Goal: Task Accomplishment & Management: Complete application form

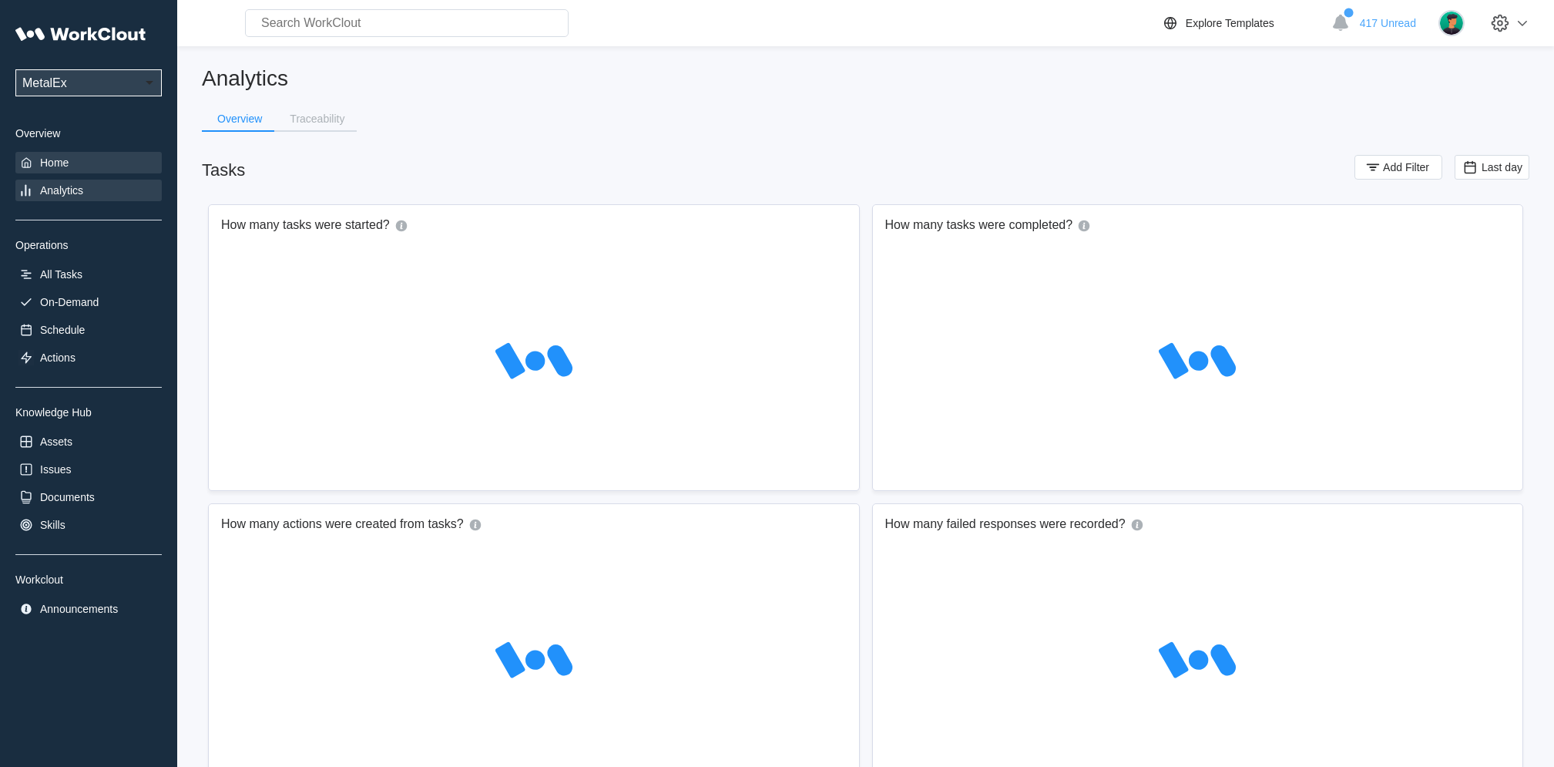
click at [30, 161] on icon at bounding box center [25, 162] width 15 height 15
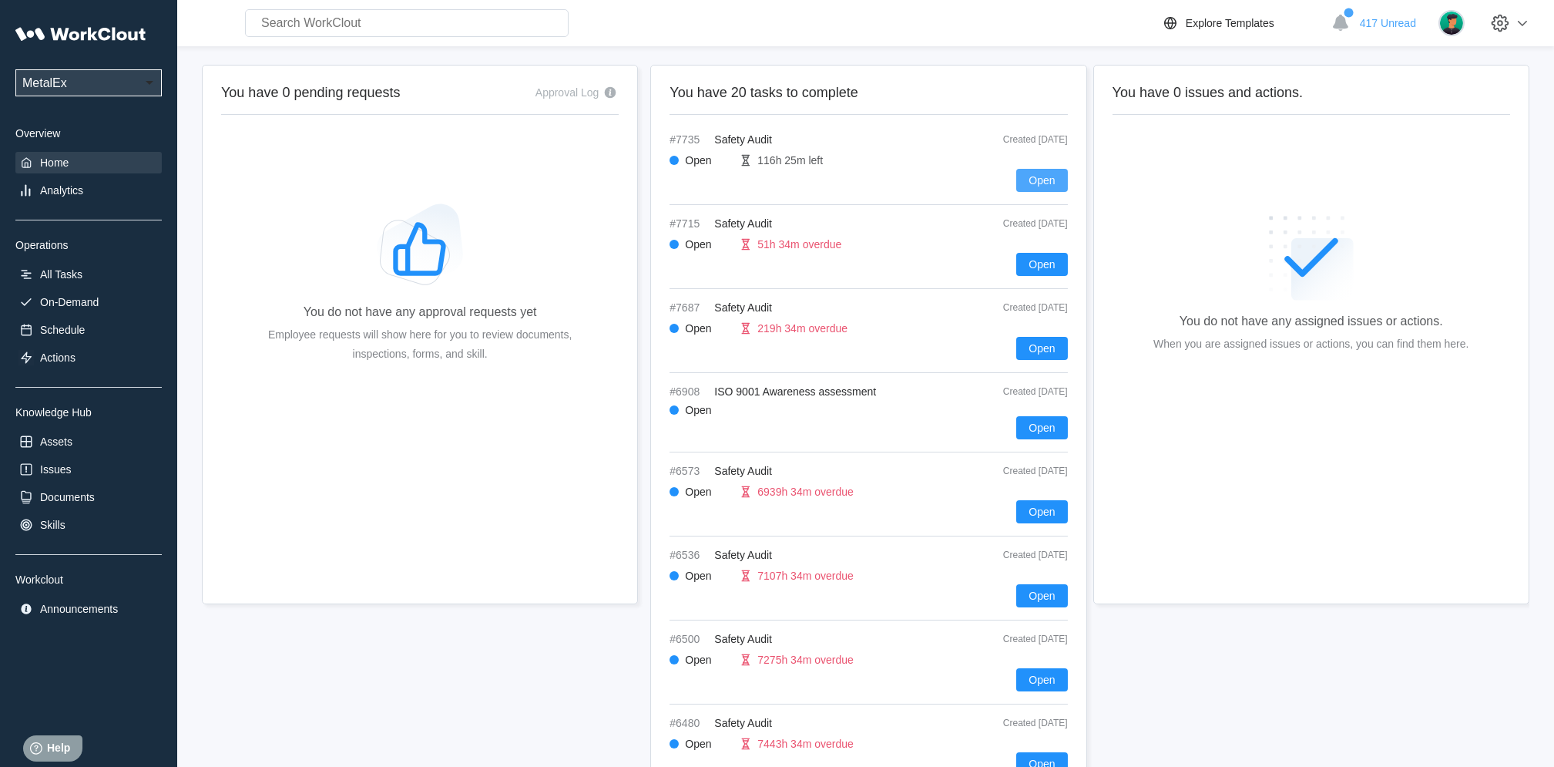
click at [1046, 180] on span "Open" at bounding box center [1042, 180] width 26 height 11
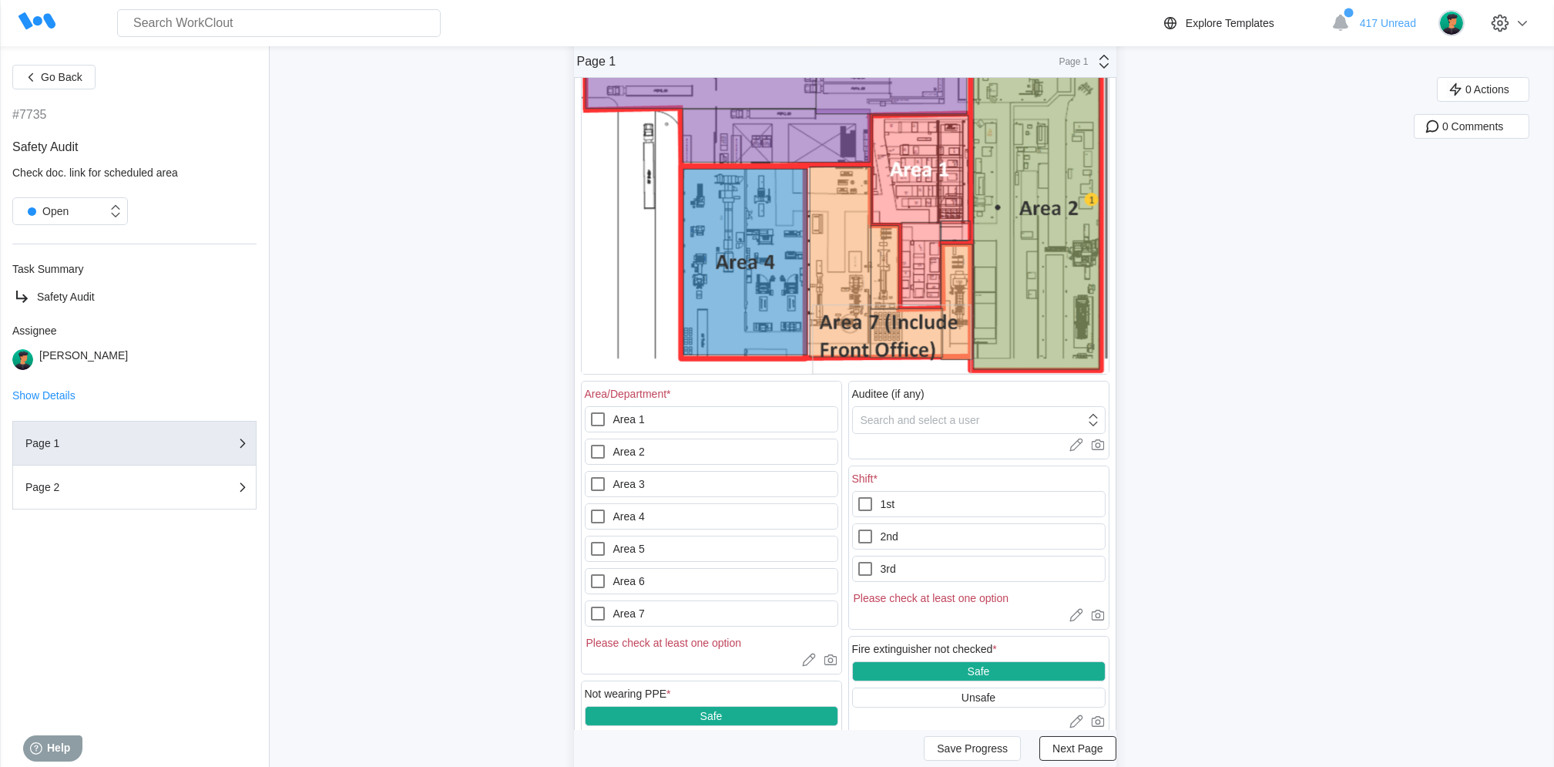
scroll to position [362, 0]
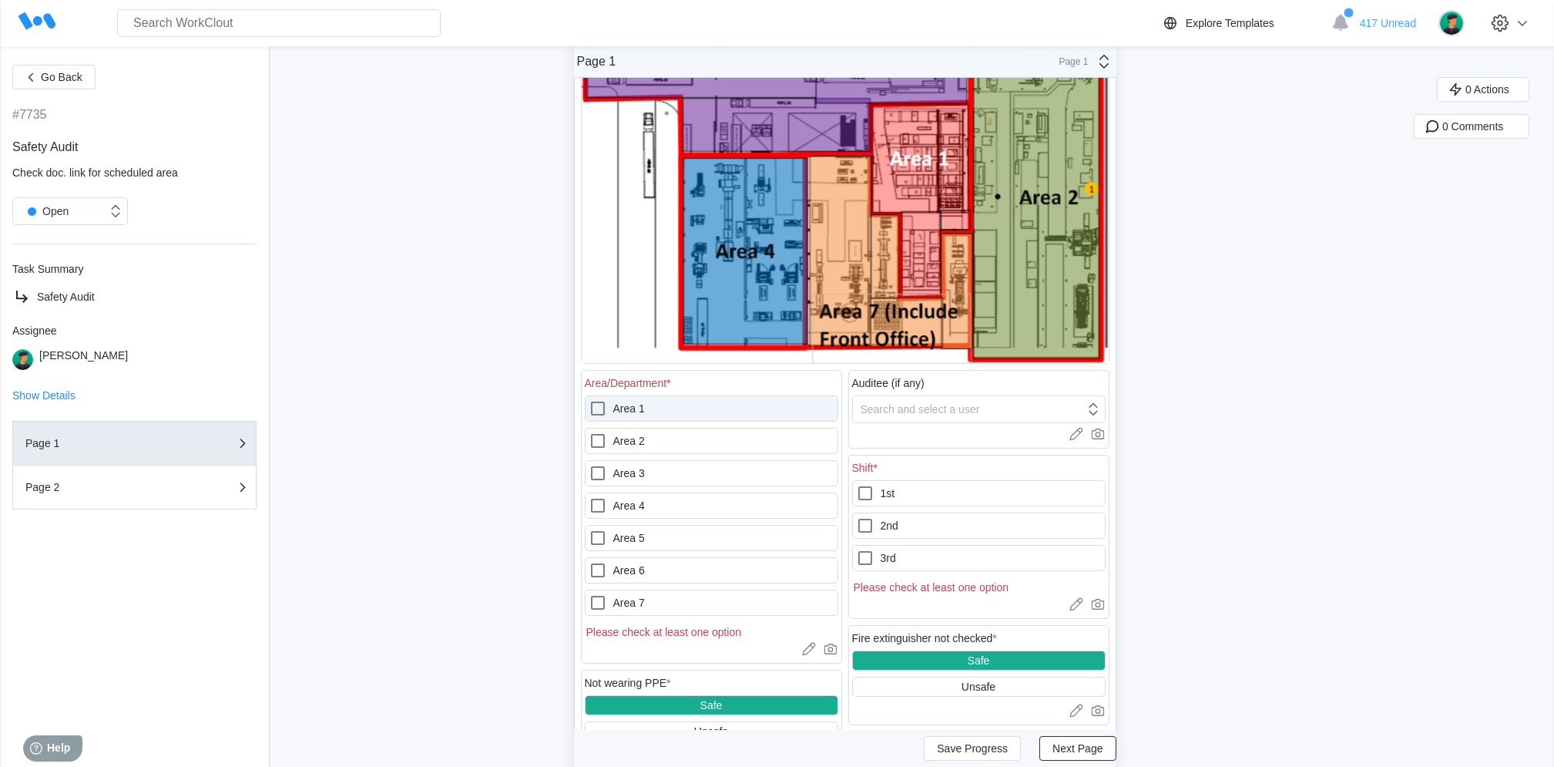
click at [708, 402] on label "Area 1" at bounding box center [711, 408] width 253 height 26
click at [589, 400] on 1 "Area 1" at bounding box center [589, 399] width 1 height 1
checkbox 1 "true"
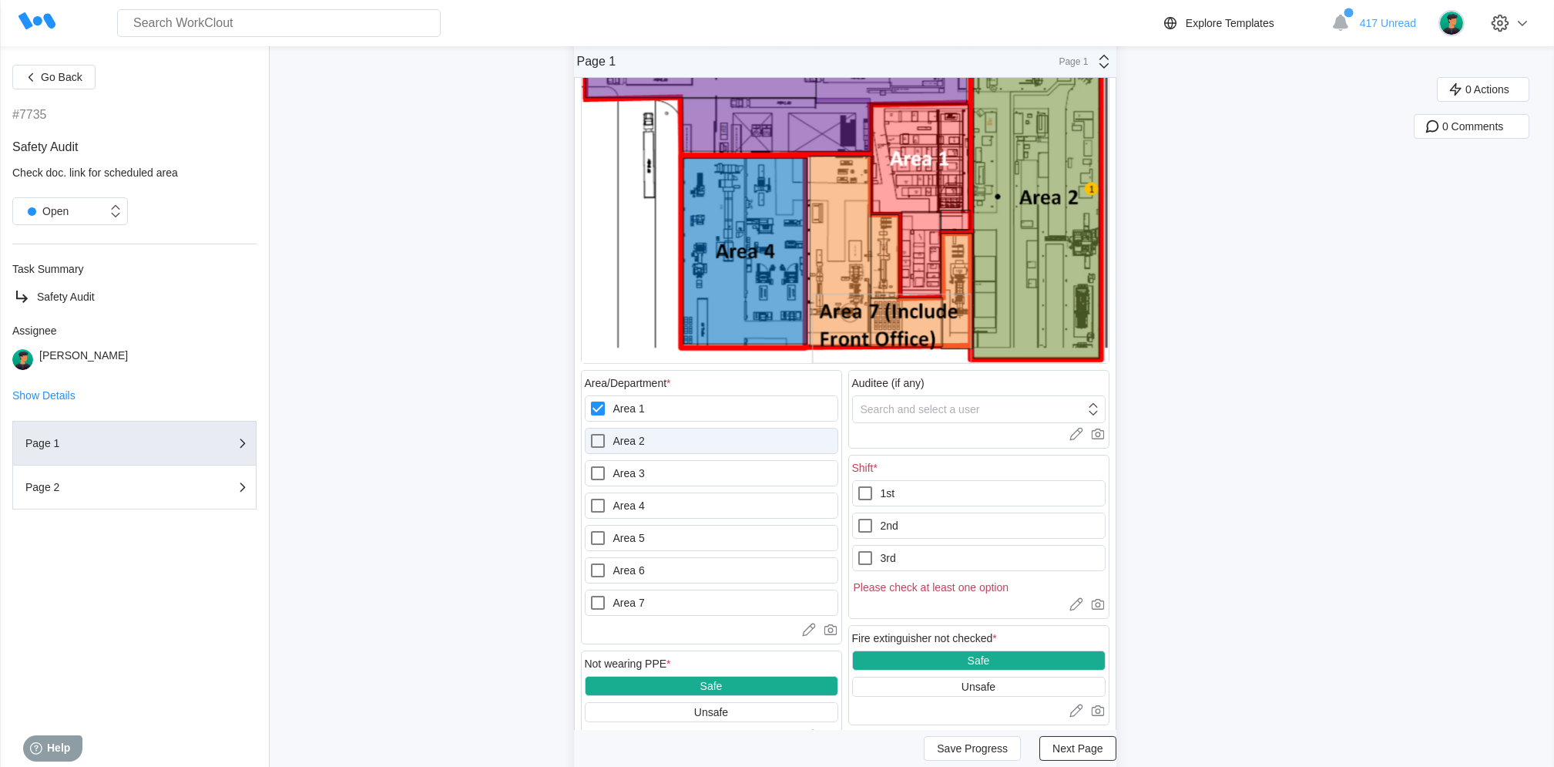
click at [613, 438] on div at bounding box center [601, 440] width 25 height 18
click at [589, 432] on 2 "Area 2" at bounding box center [589, 431] width 1 height 1
checkbox 2 "true"
drag, startPoint x: 623, startPoint y: 408, endPoint x: 843, endPoint y: 514, distance: 244.7
click at [623, 411] on label "Area 1" at bounding box center [711, 408] width 253 height 26
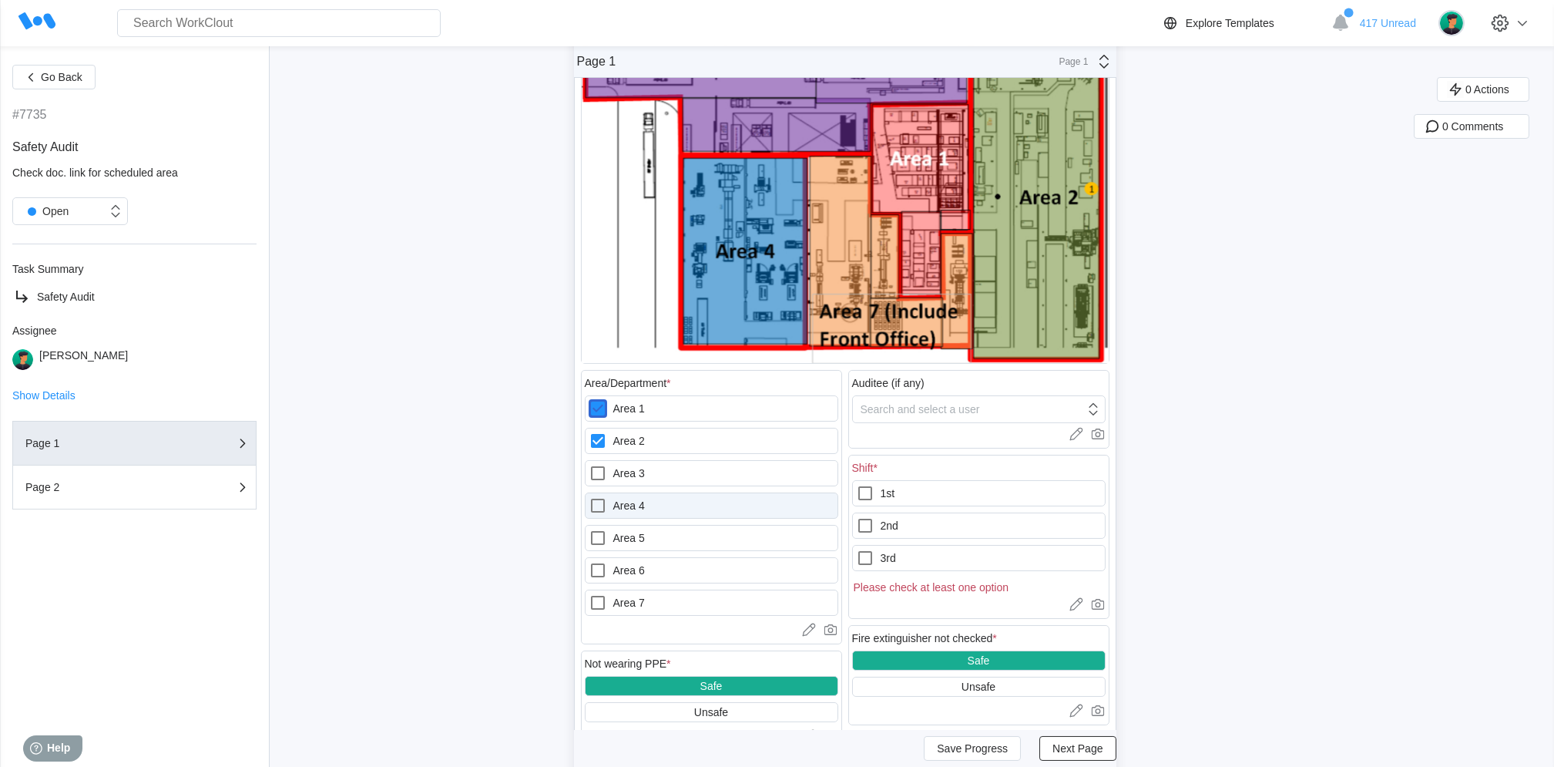
click at [589, 400] on 1 "Area 1" at bounding box center [589, 399] width 1 height 1
click at [704, 415] on label "Area 1" at bounding box center [711, 408] width 253 height 26
click at [589, 400] on 1 "Area 1" at bounding box center [589, 399] width 1 height 1
checkbox 1 "true"
click at [881, 487] on div at bounding box center [868, 493] width 25 height 18
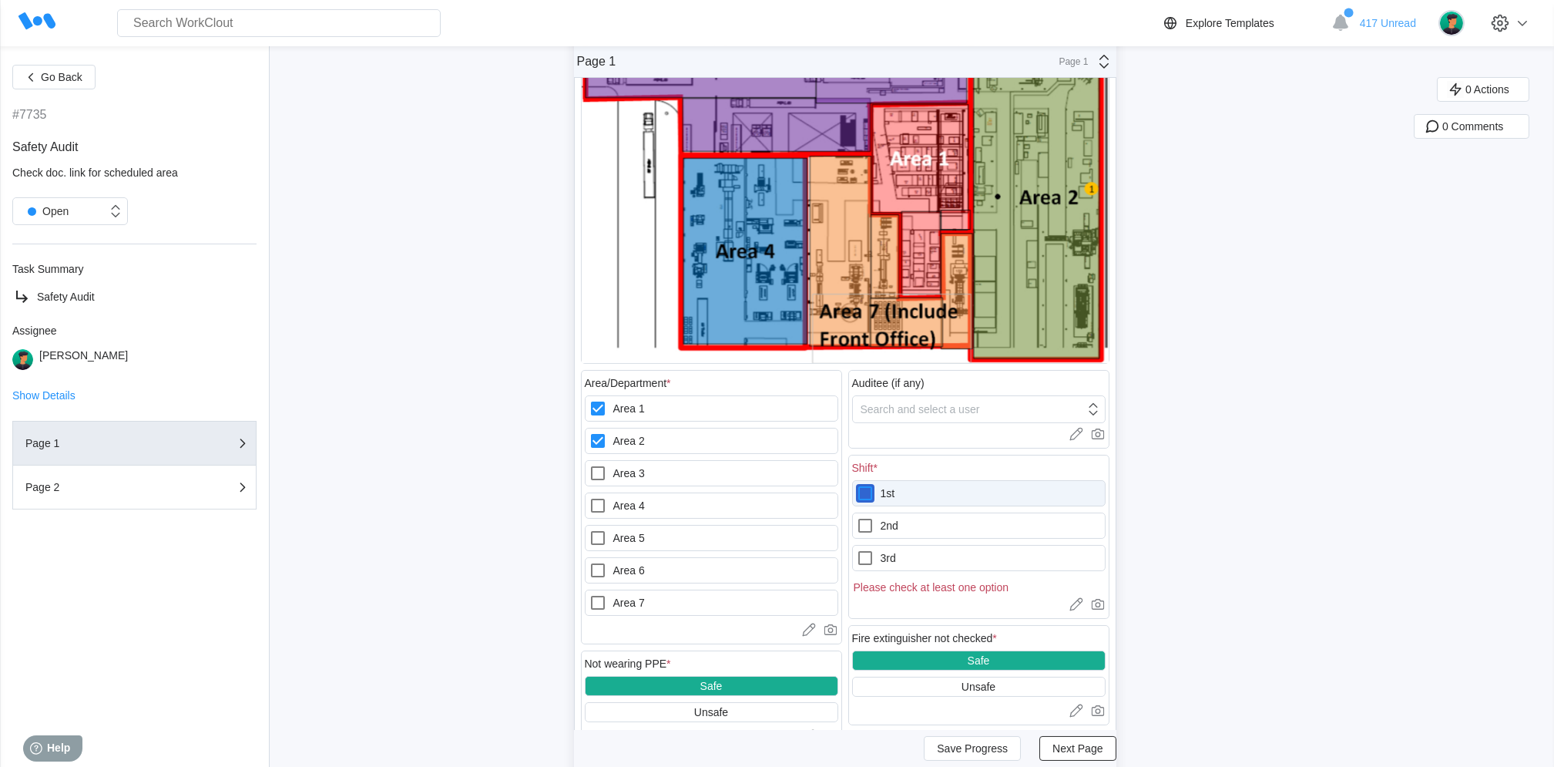
click at [857, 485] on input "1st" at bounding box center [856, 484] width 1 height 1
checkbox input "true"
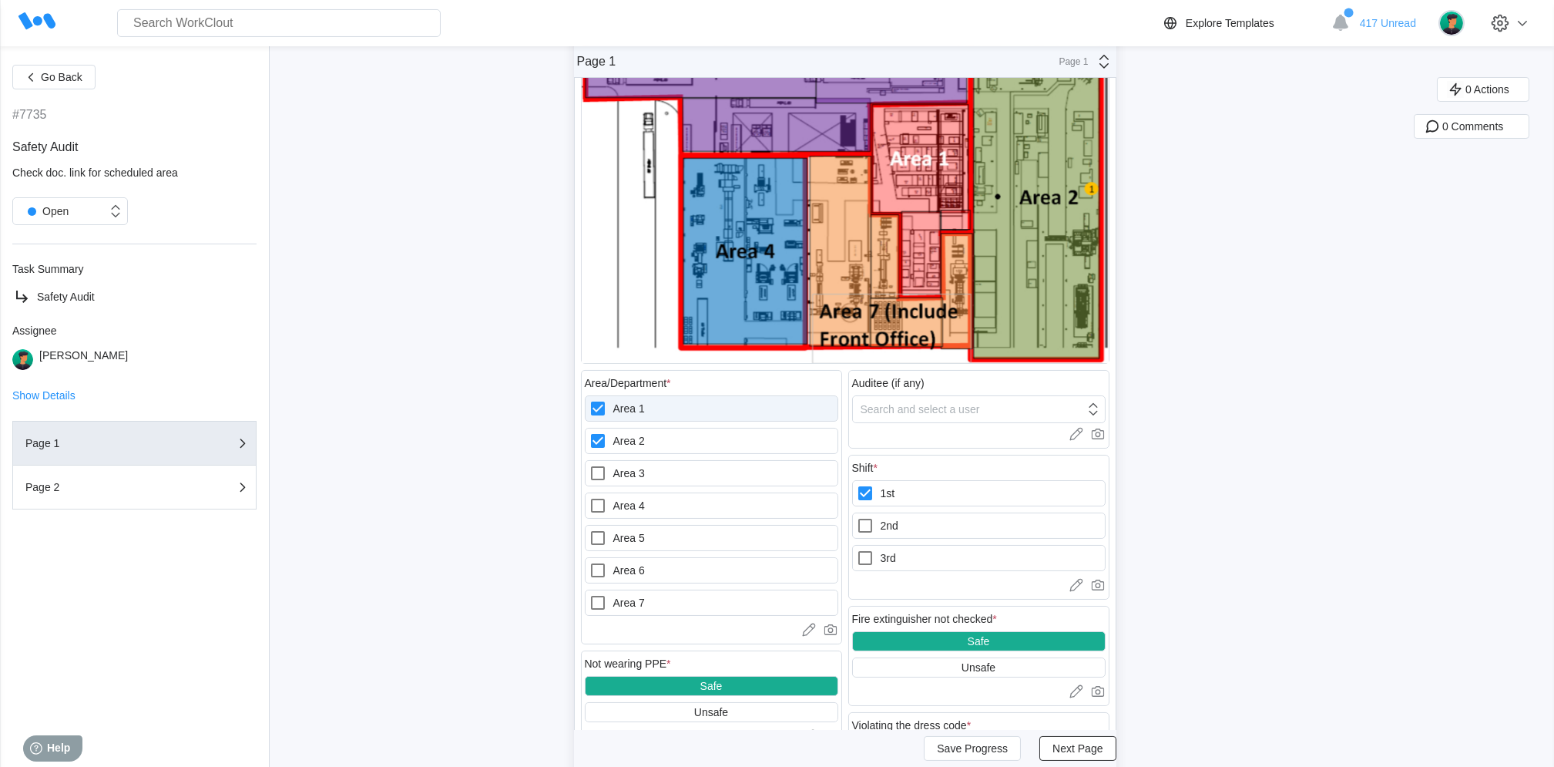
click at [696, 415] on label "Area 1" at bounding box center [711, 408] width 253 height 26
click at [589, 400] on 1 "Area 1" at bounding box center [589, 399] width 1 height 1
checkbox 1 "false"
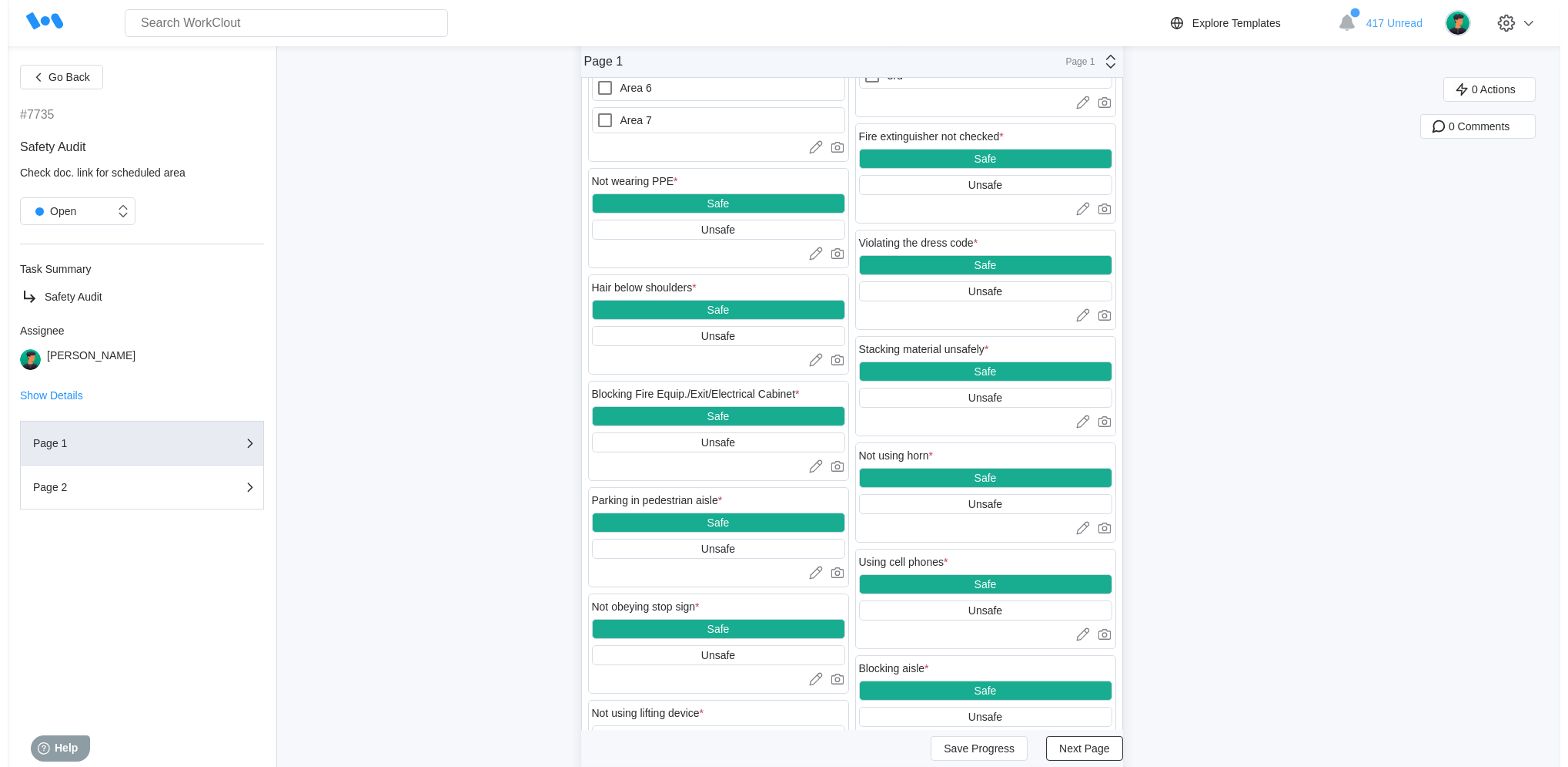
scroll to position [897, 0]
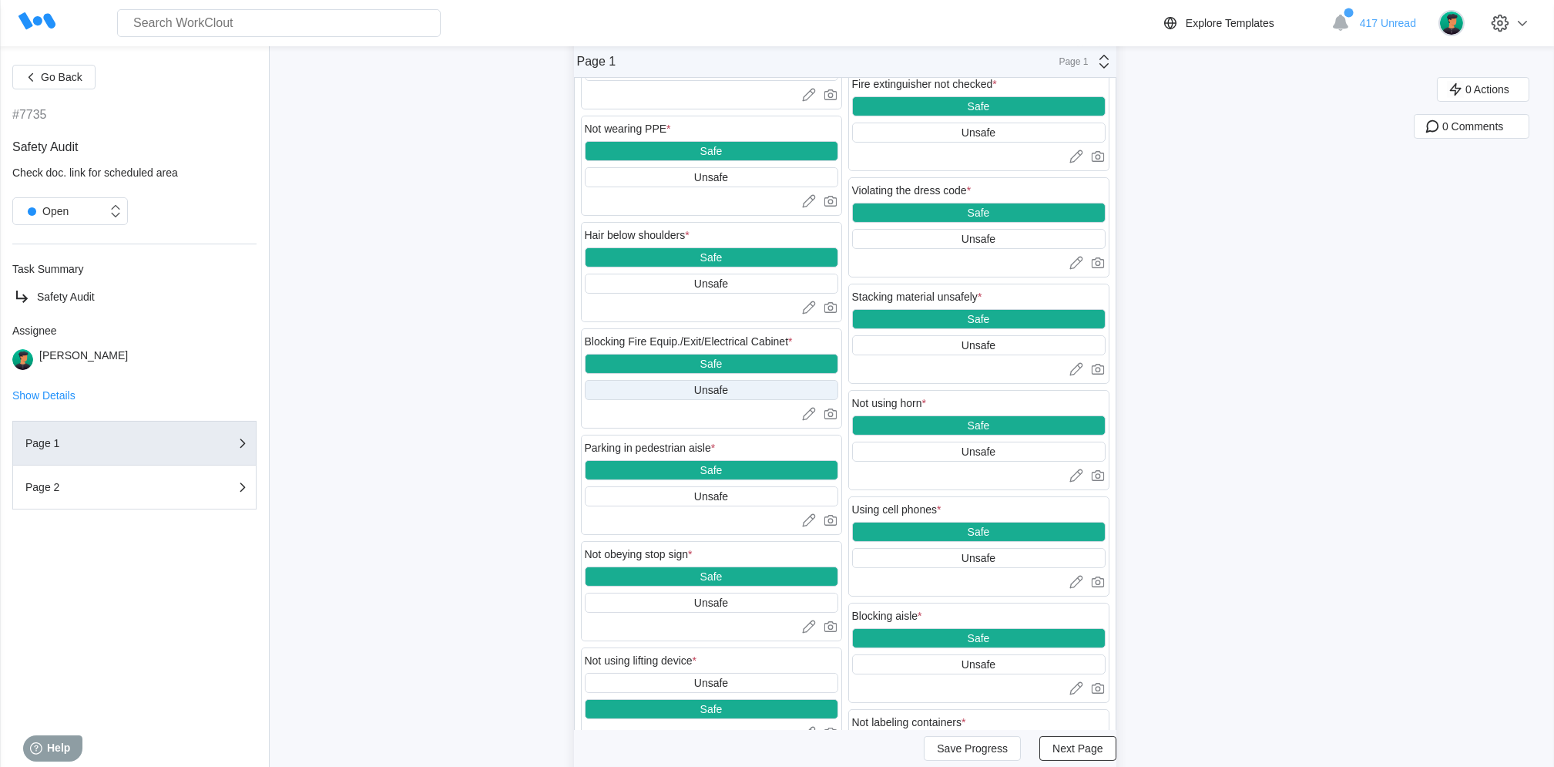
click at [721, 399] on div "Unsafe" at bounding box center [711, 390] width 253 height 20
click at [721, 364] on div "Safe" at bounding box center [711, 363] width 22 height 12
click at [724, 393] on div "Unsafe" at bounding box center [711, 390] width 34 height 12
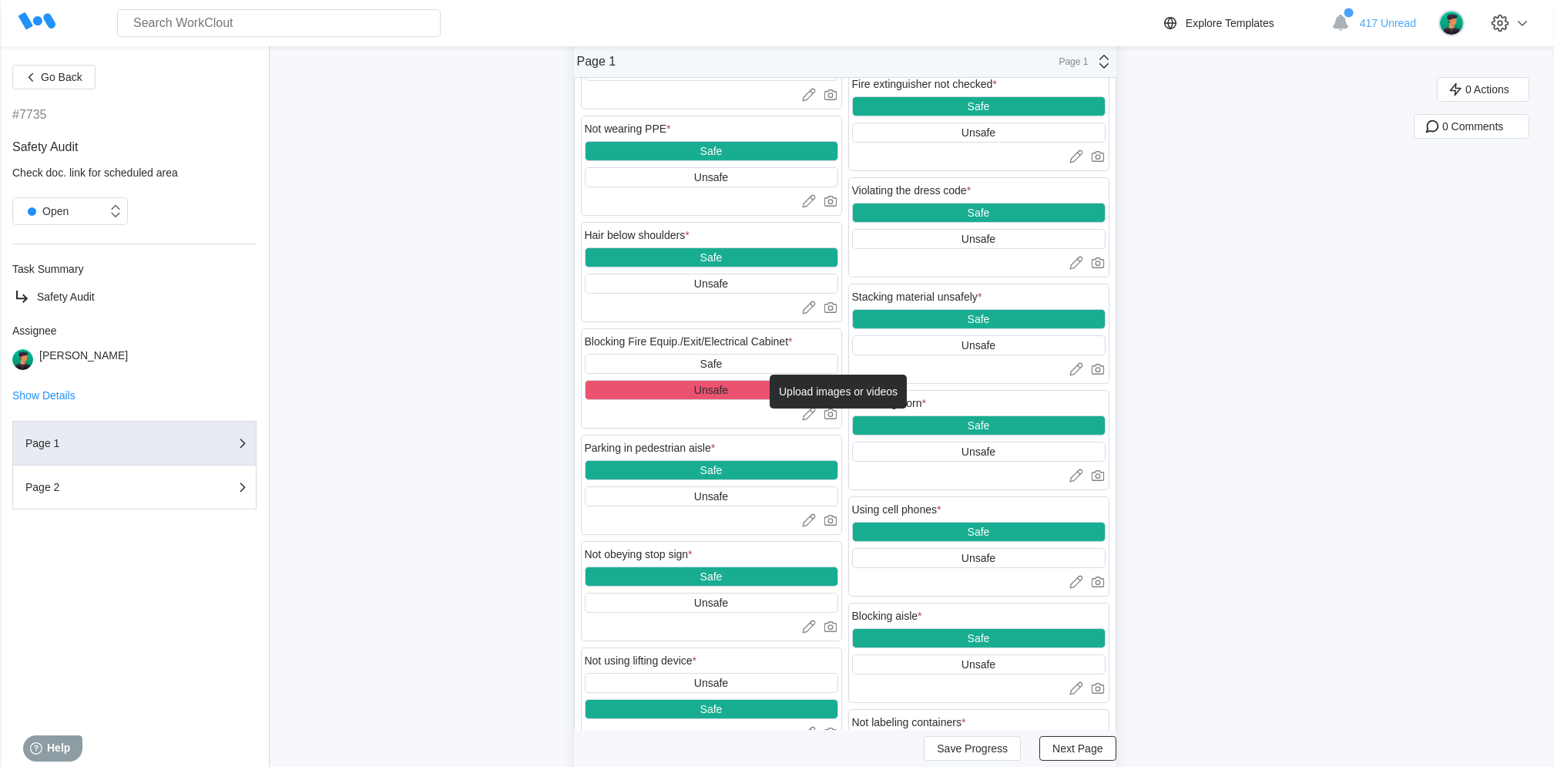
click at [834, 415] on icon at bounding box center [830, 413] width 15 height 15
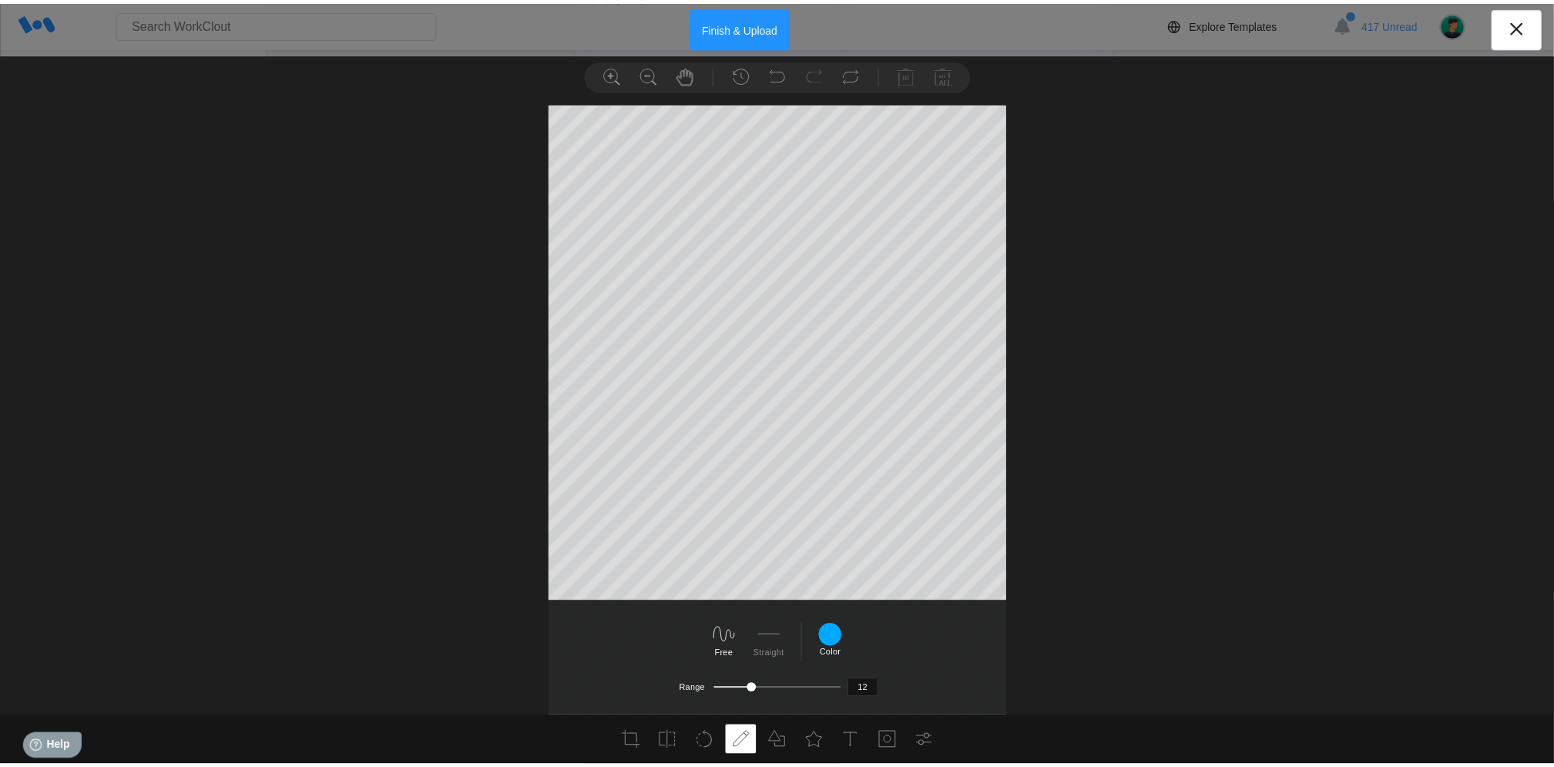
scroll to position [4, 0]
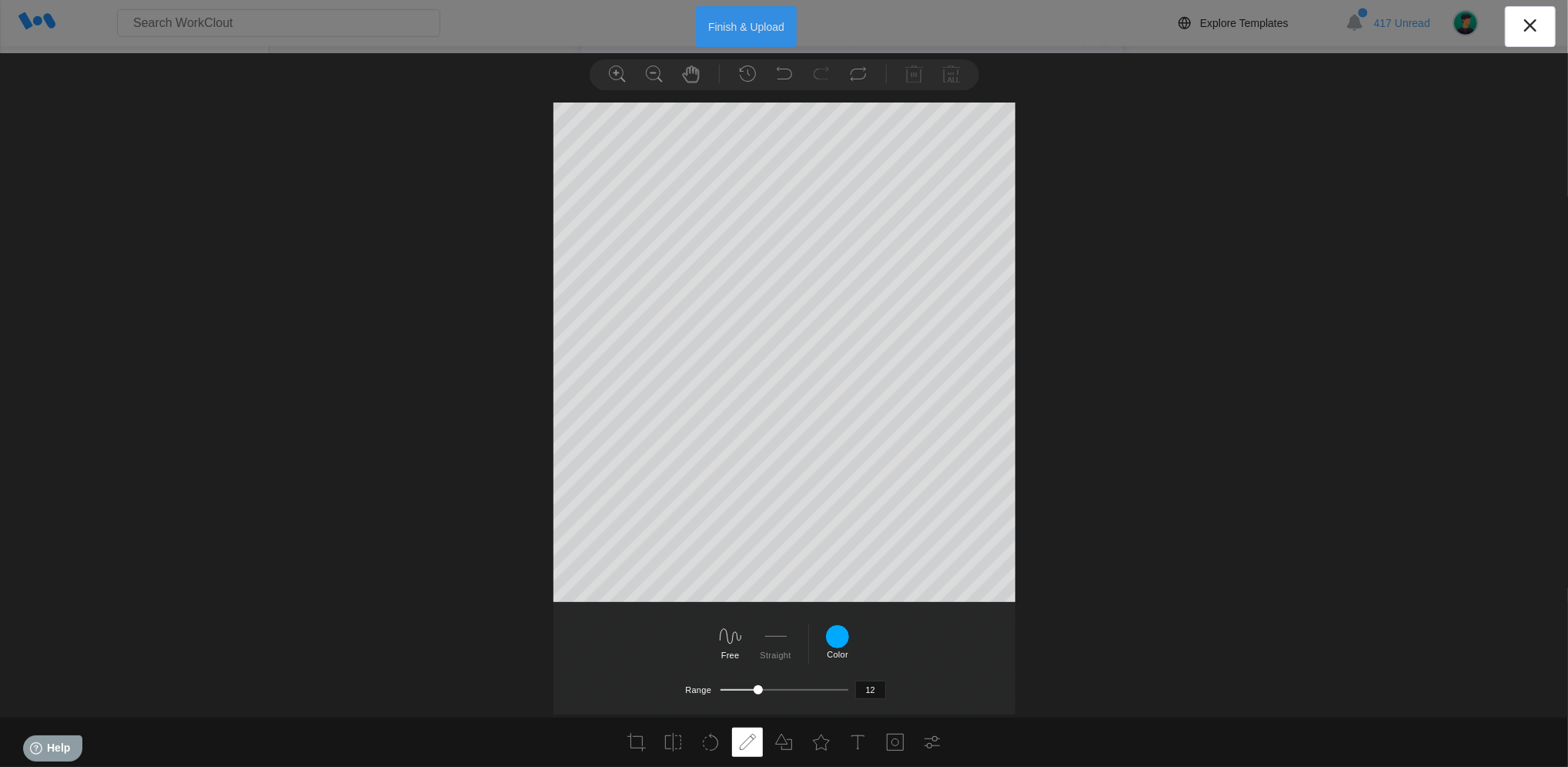
click at [749, 28] on button "Finish & Upload" at bounding box center [746, 26] width 101 height 41
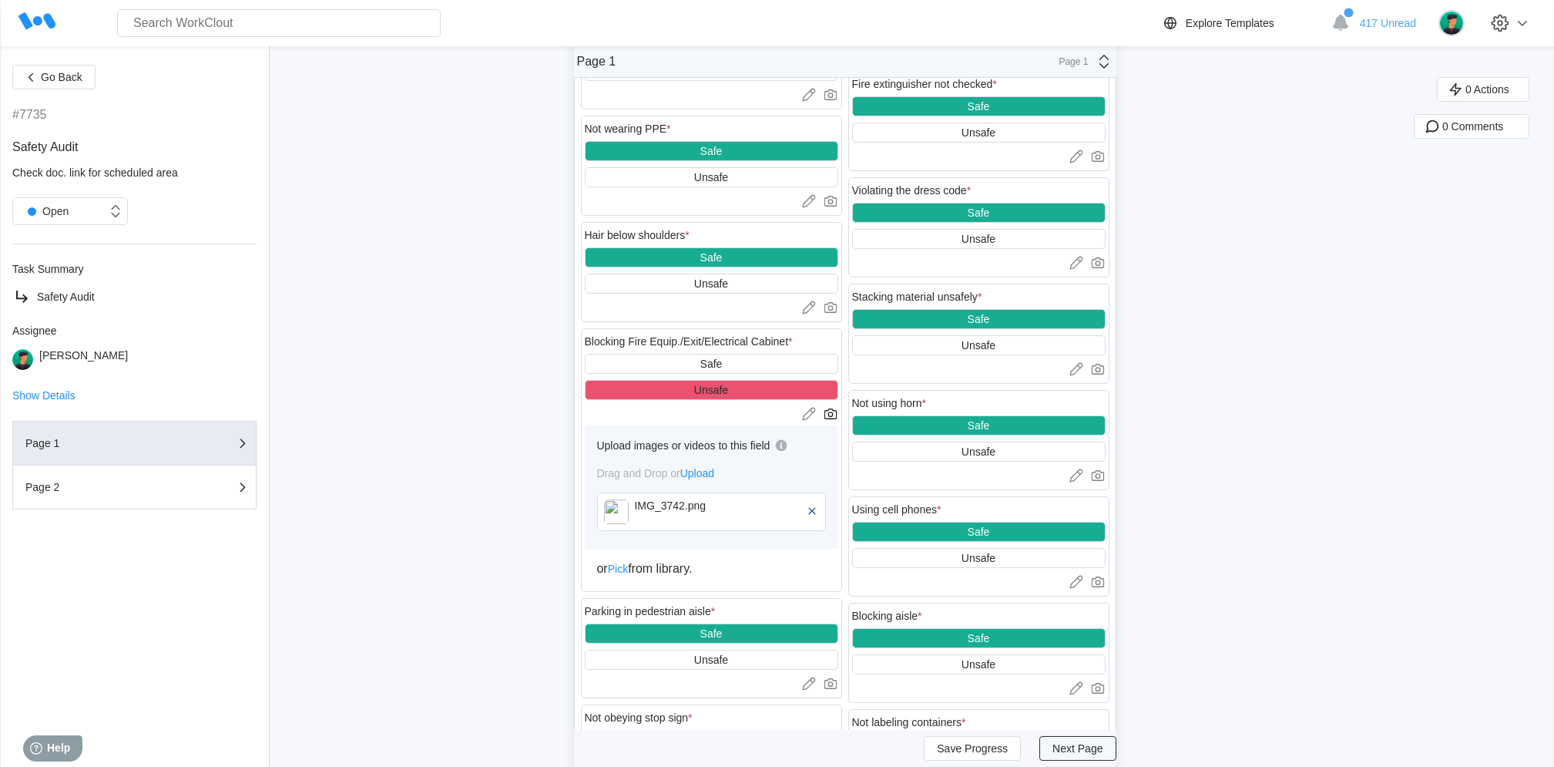
click at [1100, 747] on span "Next Page" at bounding box center [1077, 748] width 50 height 11
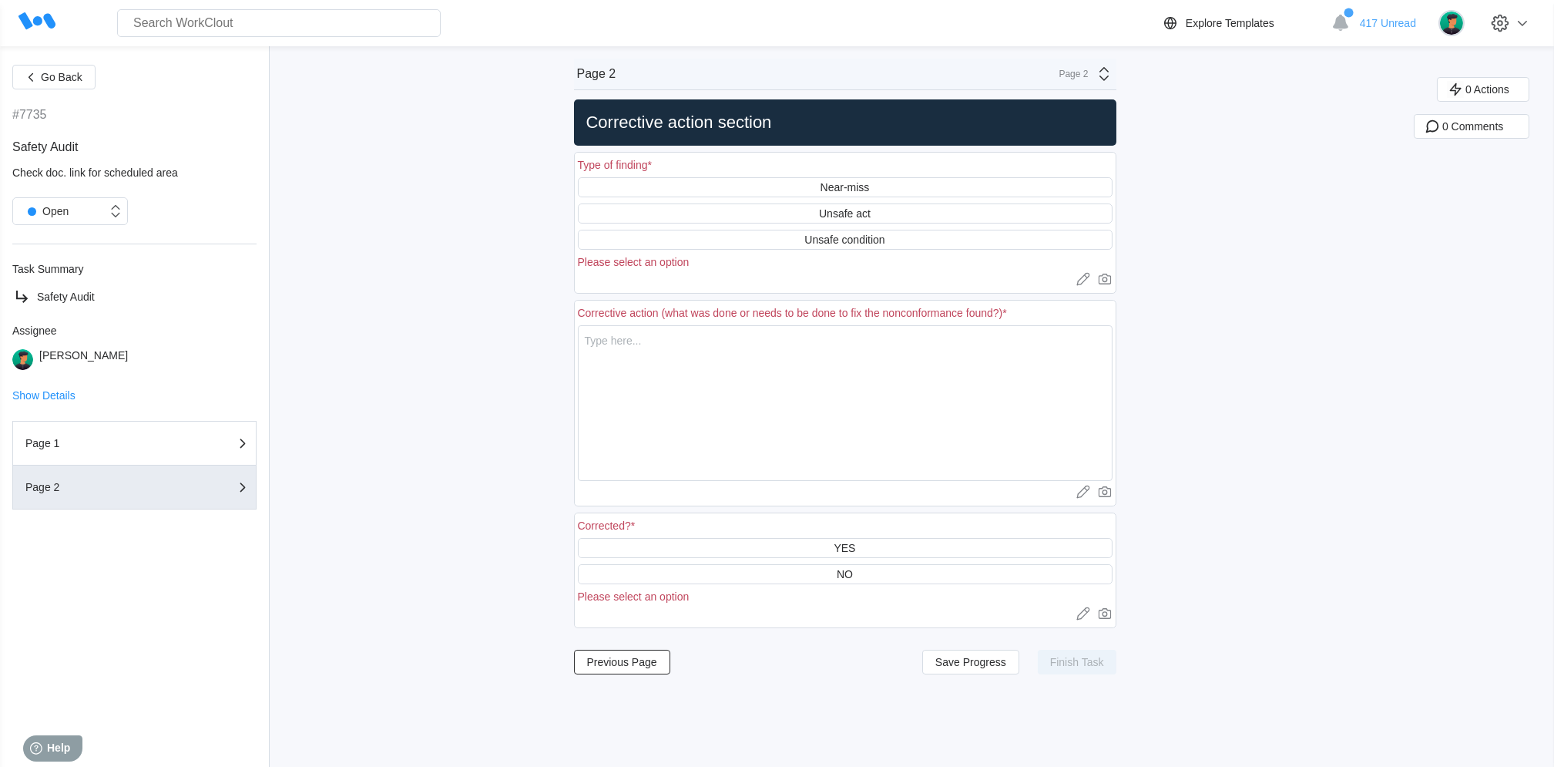
scroll to position [0, 0]
click at [909, 213] on div "Unsafe act" at bounding box center [845, 213] width 535 height 20
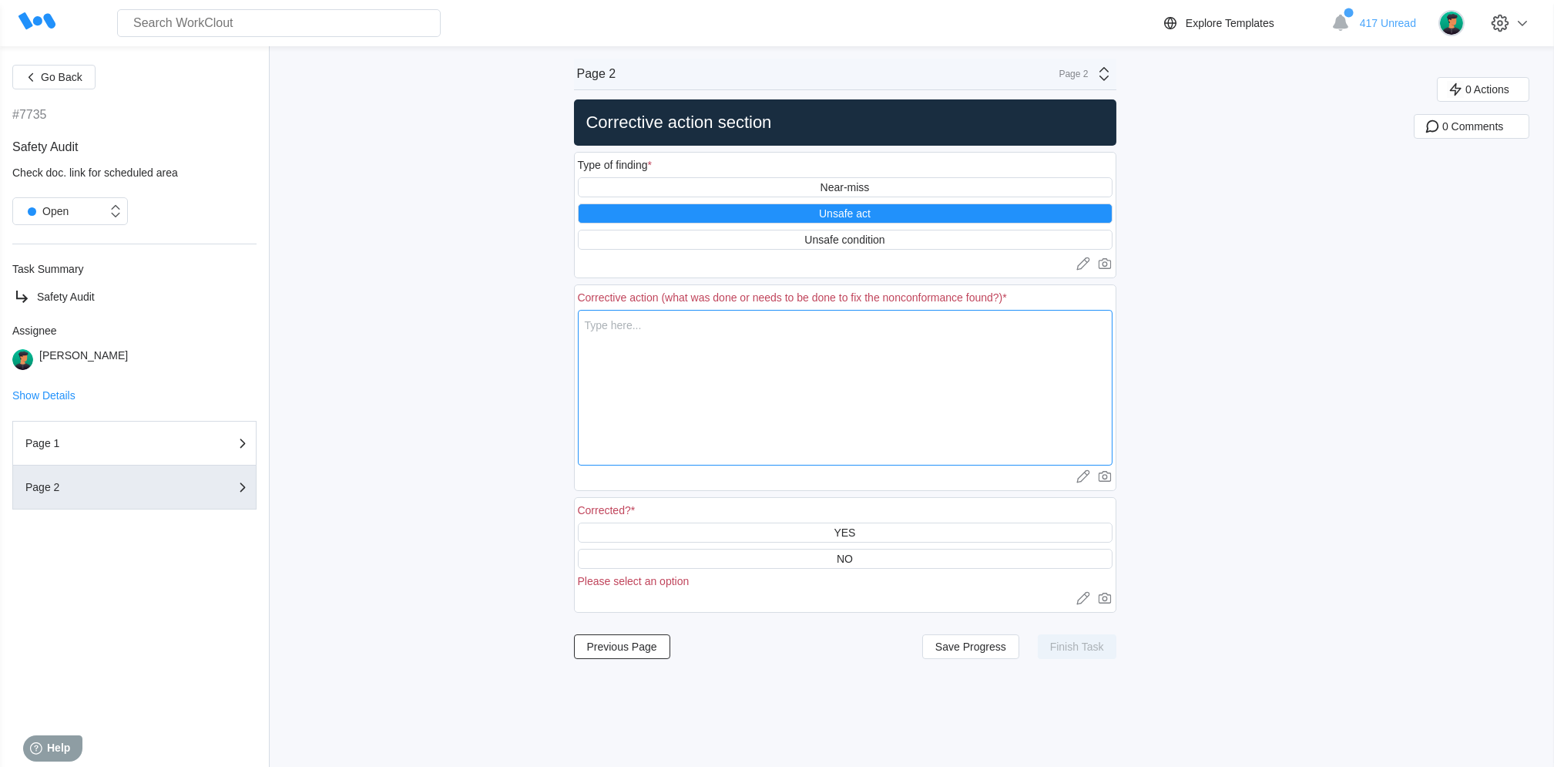
click at [783, 337] on textarea at bounding box center [845, 388] width 535 height 156
type textarea "N"
type textarea "x"
type textarea "Ne"
type textarea "x"
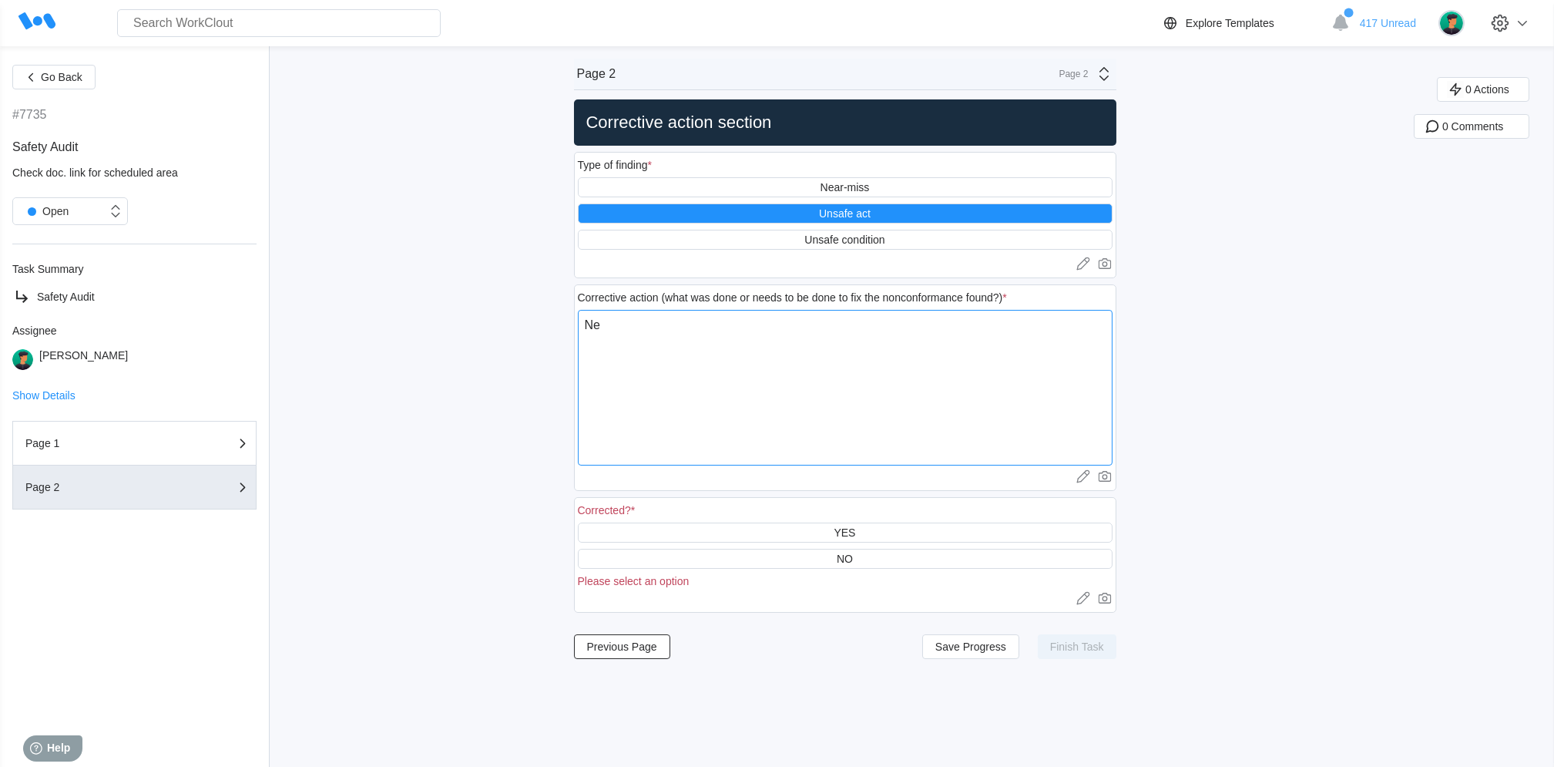
type textarea "Nee"
type textarea "x"
type textarea "Need"
type textarea "x"
type textarea "Need"
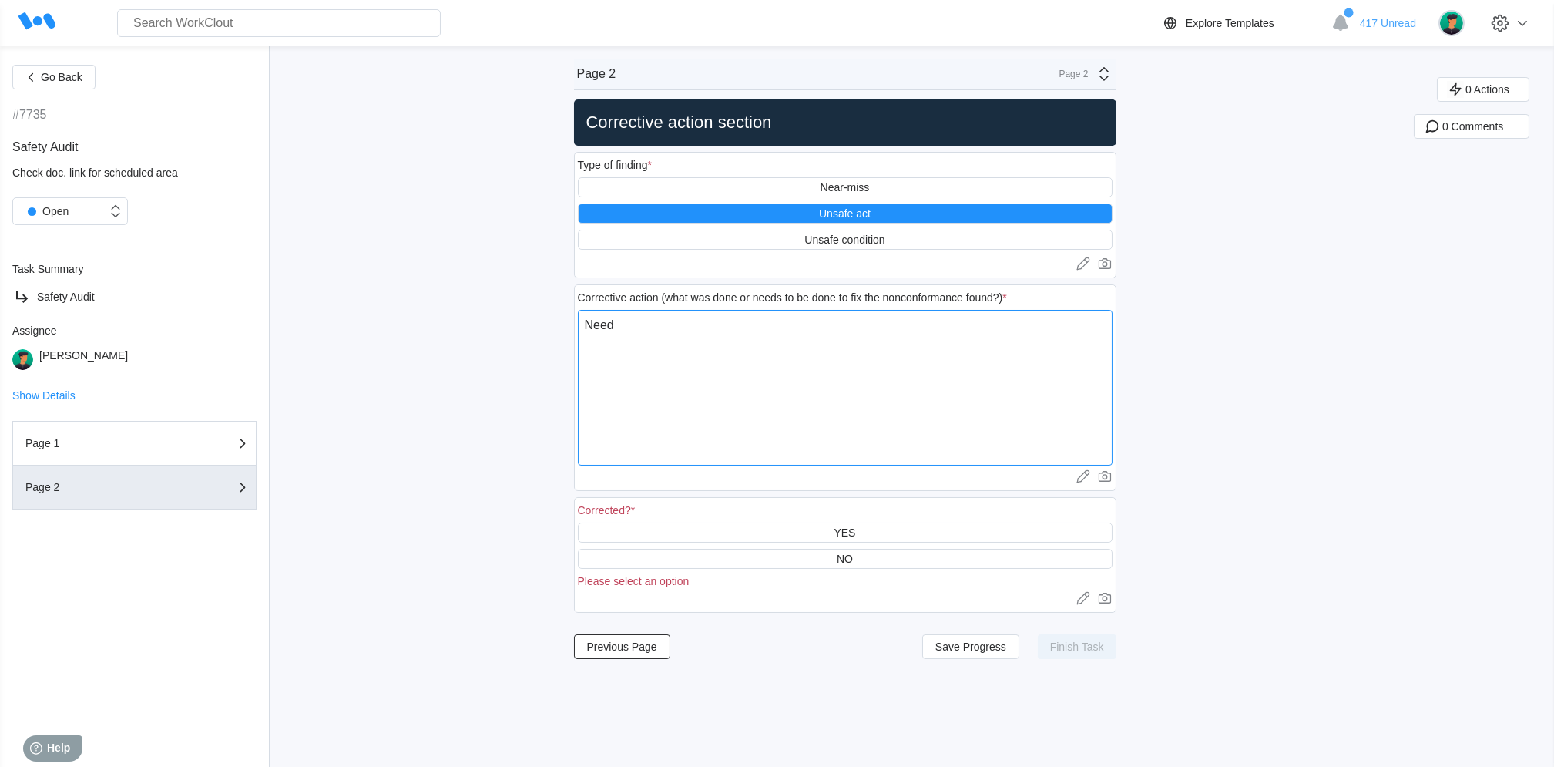
type textarea "x"
type textarea "Need t"
type textarea "x"
type textarea "Need to"
type textarea "x"
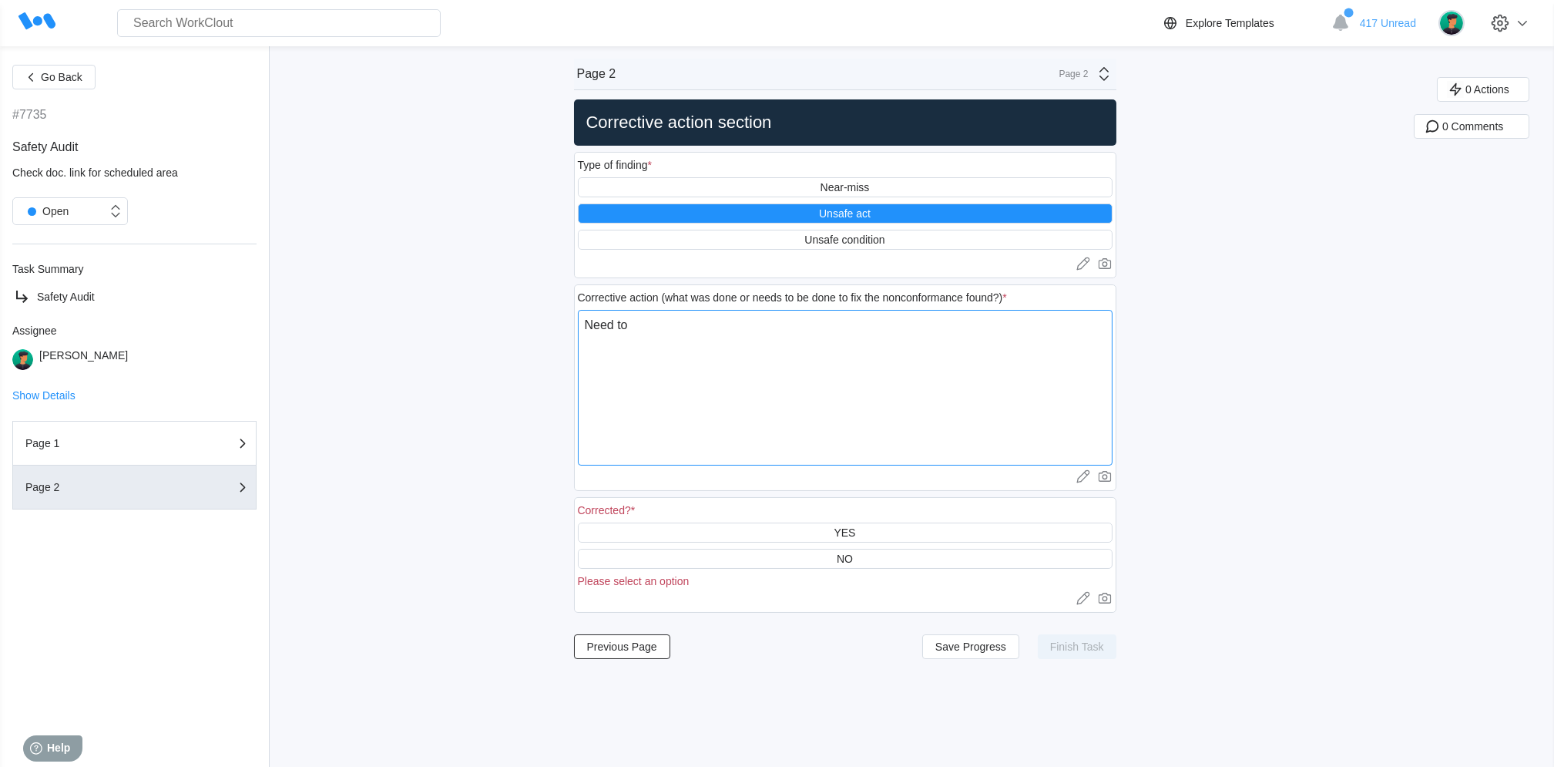
type textarea "Need to"
type textarea "x"
type textarea "Need to c"
type textarea "x"
type textarea "Need to cl"
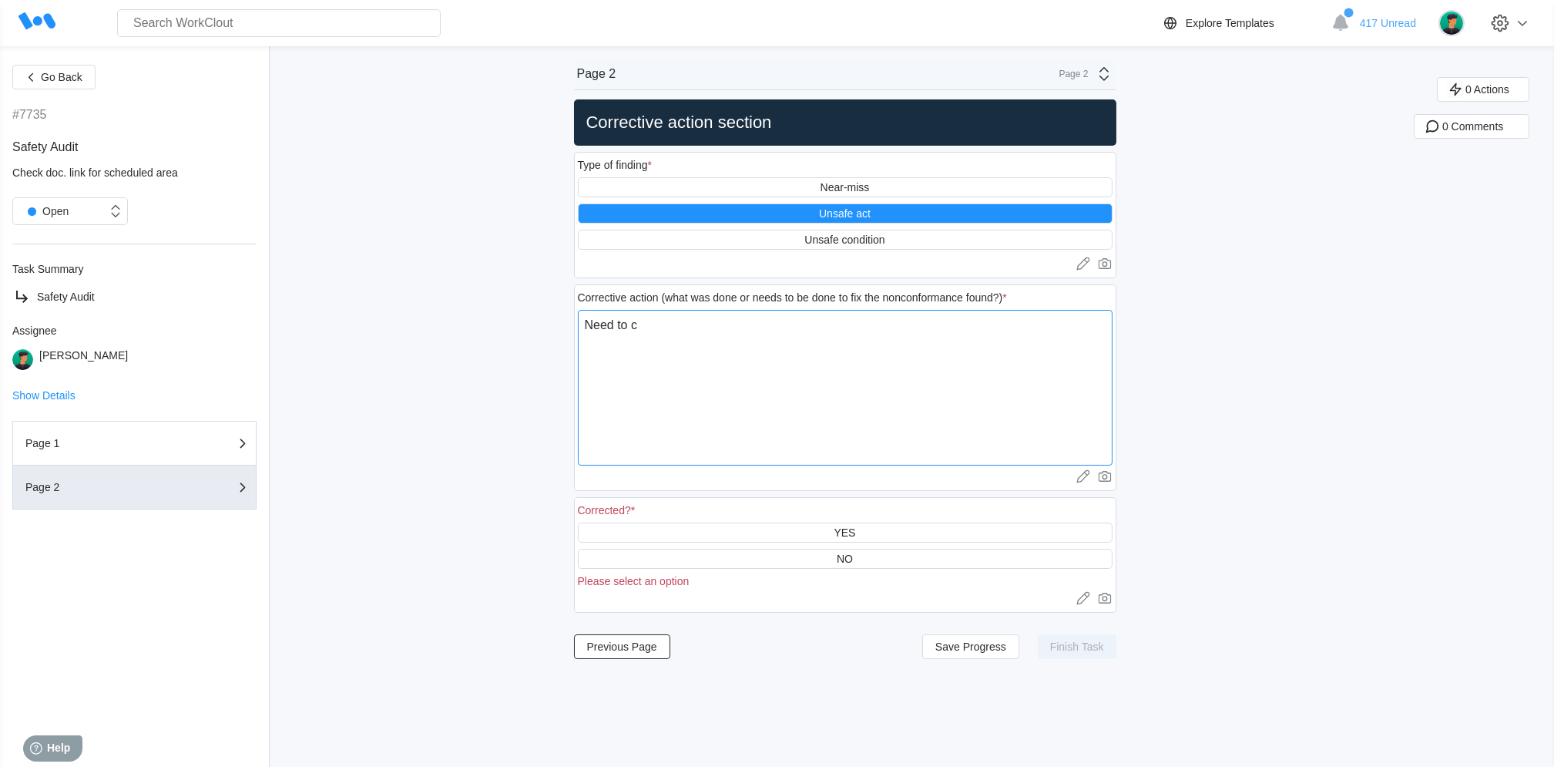
type textarea "x"
type textarea "Need to cle"
type textarea "x"
type textarea "Need to clea"
type textarea "x"
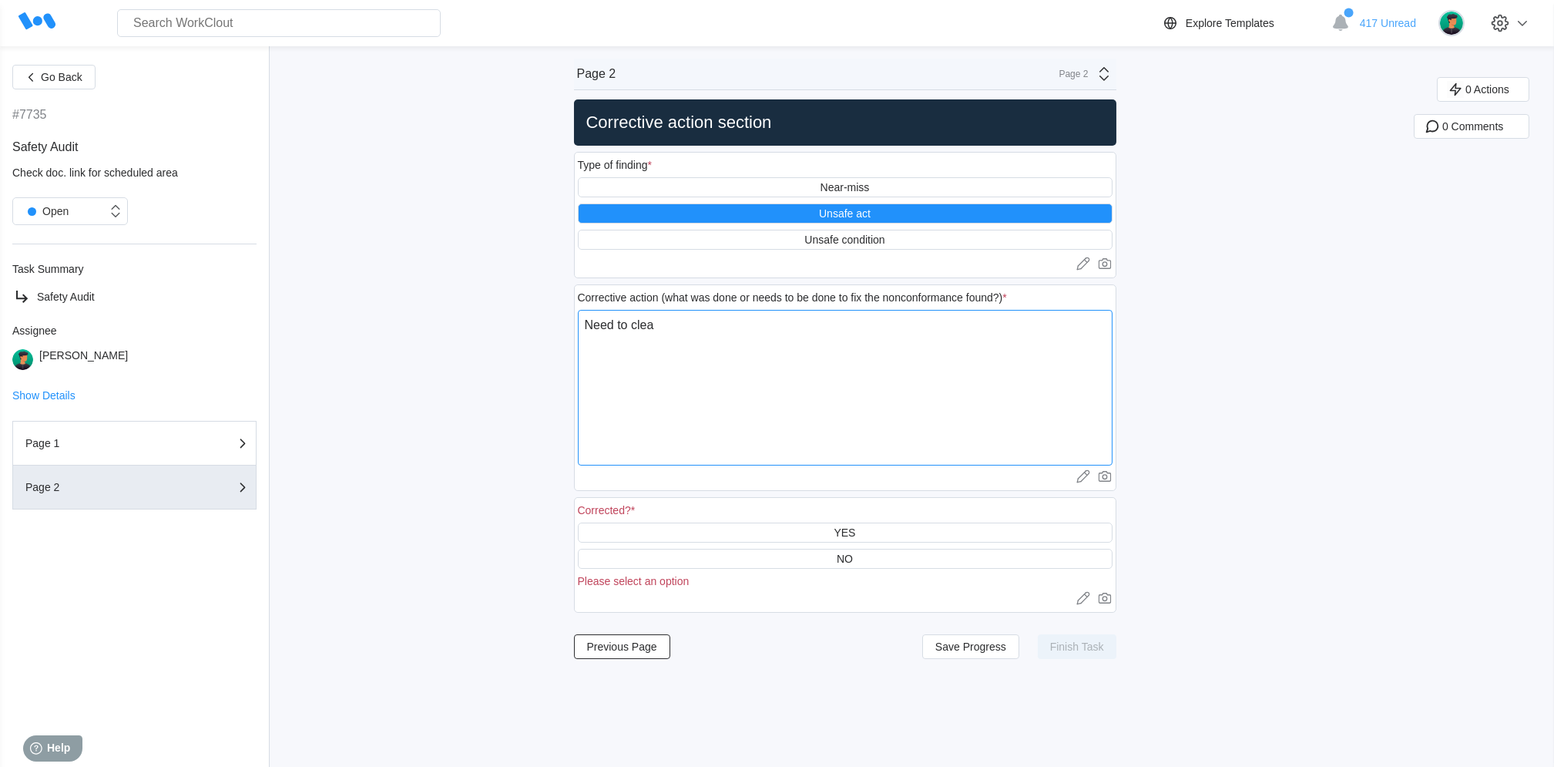
type textarea "Need to cleat"
type textarea "x"
type textarea "Need to clea"
type textarea "x"
type textarea "Need to clear"
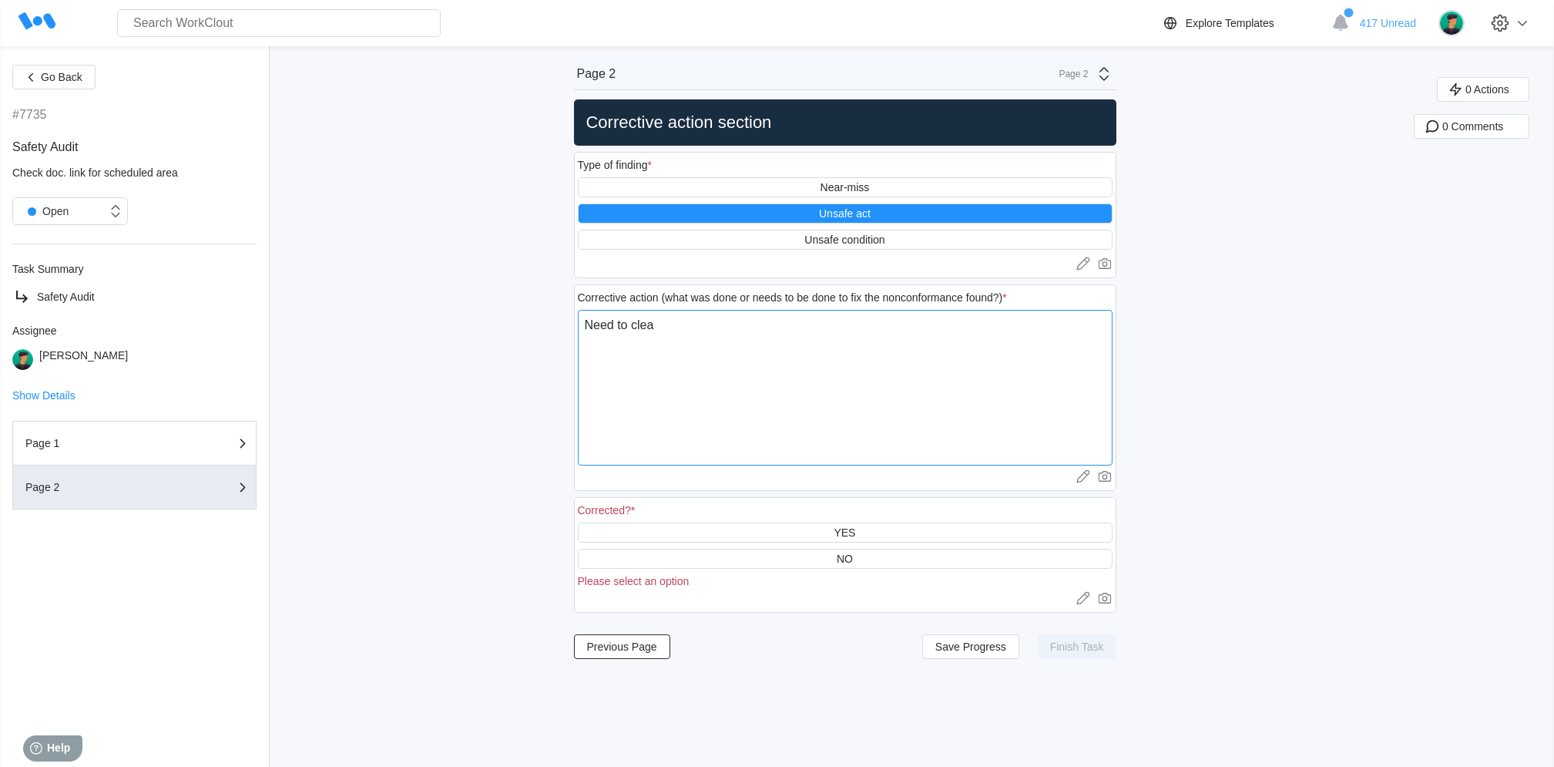
type textarea "x"
type textarea "Need to clear"
type textarea "x"
type textarea "Need to clear p"
type textarea "x"
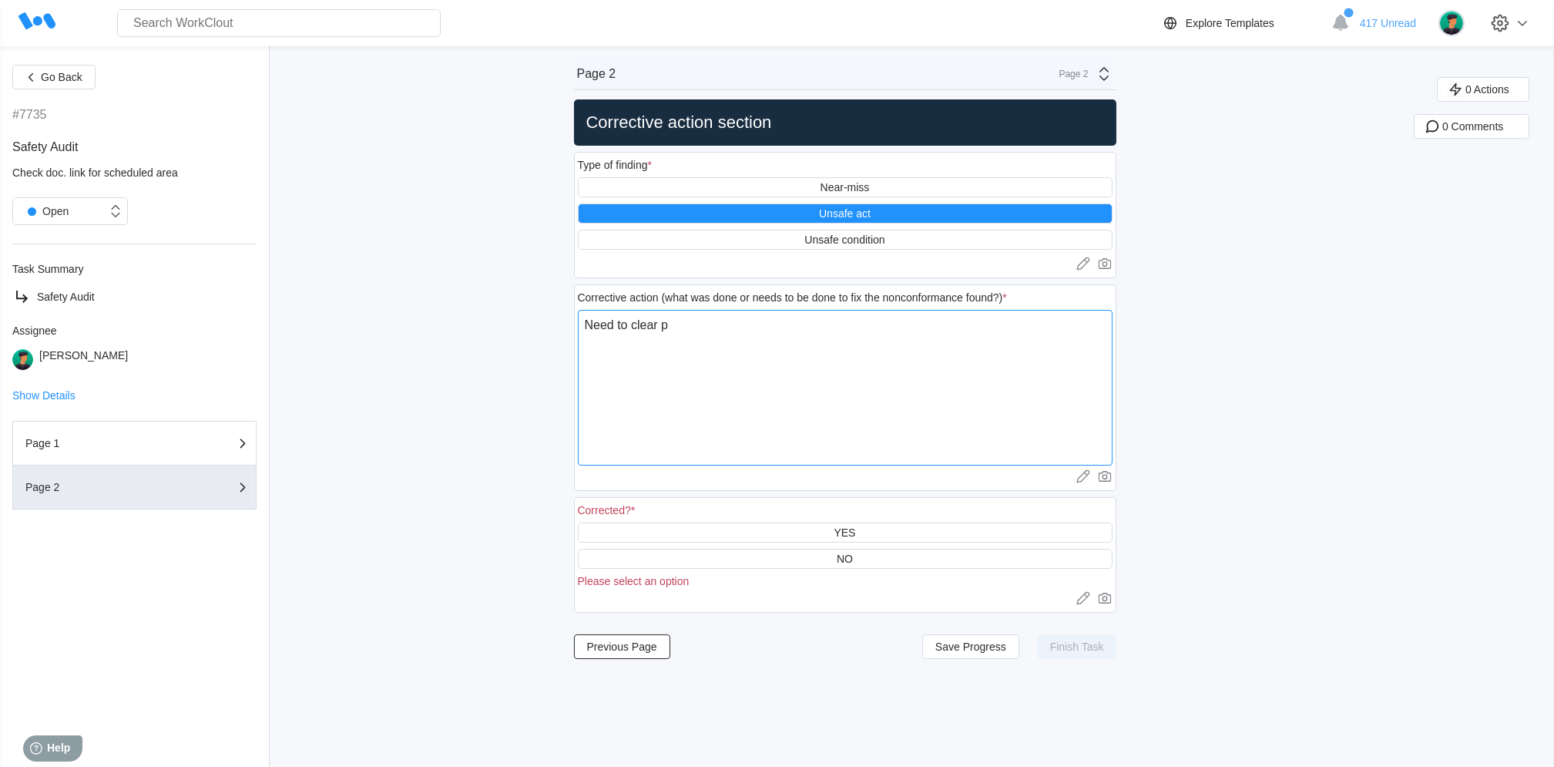
type textarea "Need to clear pa"
type textarea "x"
type textarea "Need to clear [PERSON_NAME]"
type textarea "x"
type textarea "Need to clear path"
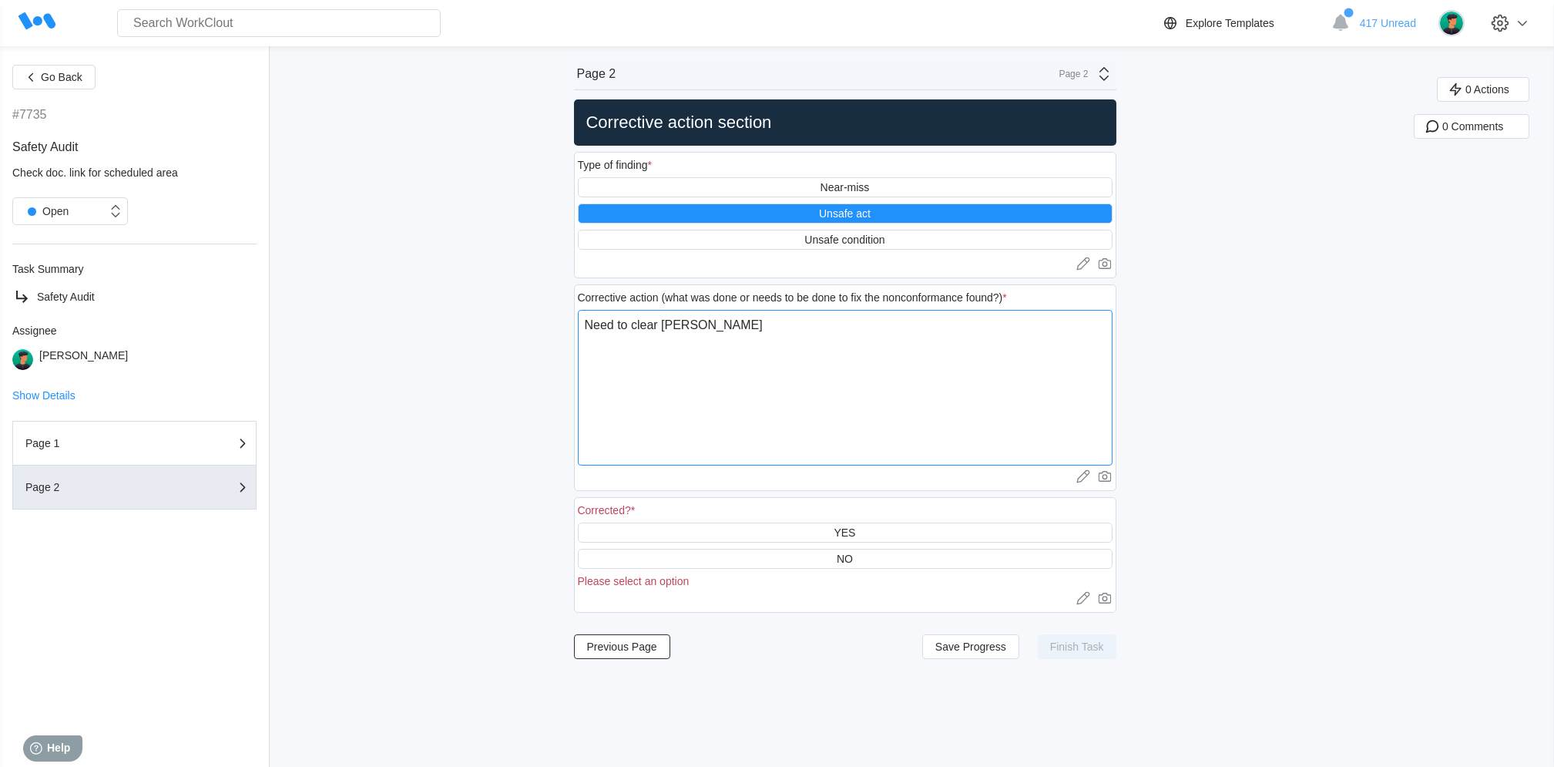
type textarea "x"
type textarea "Need to clear path"
type textarea "x"
type textarea "Need to clear path t"
type textarea "x"
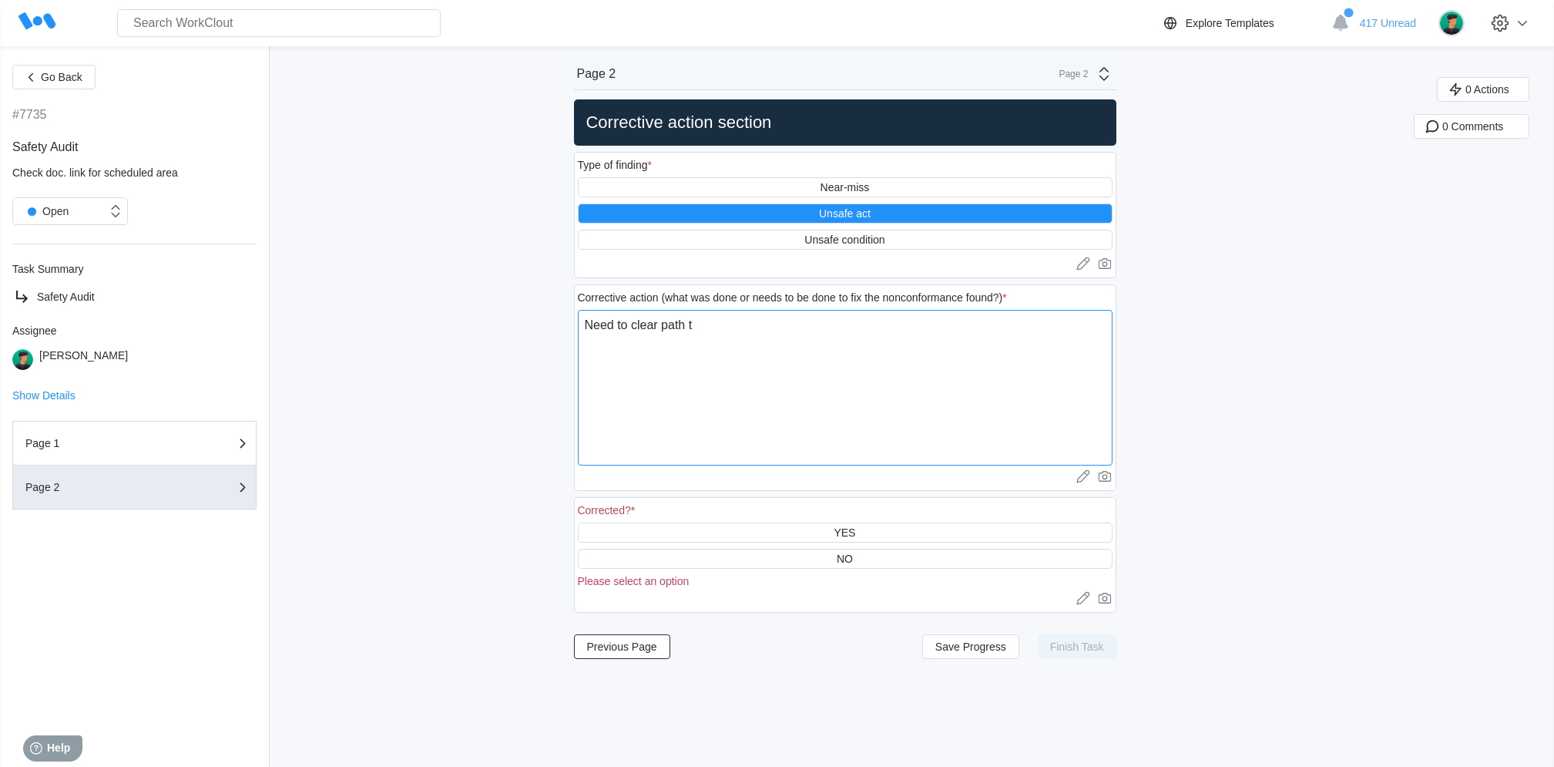
type textarea "Need to clear path to"
type textarea "x"
type textarea "Need to clear path to"
type textarea "x"
type textarea "Need to clear path to e"
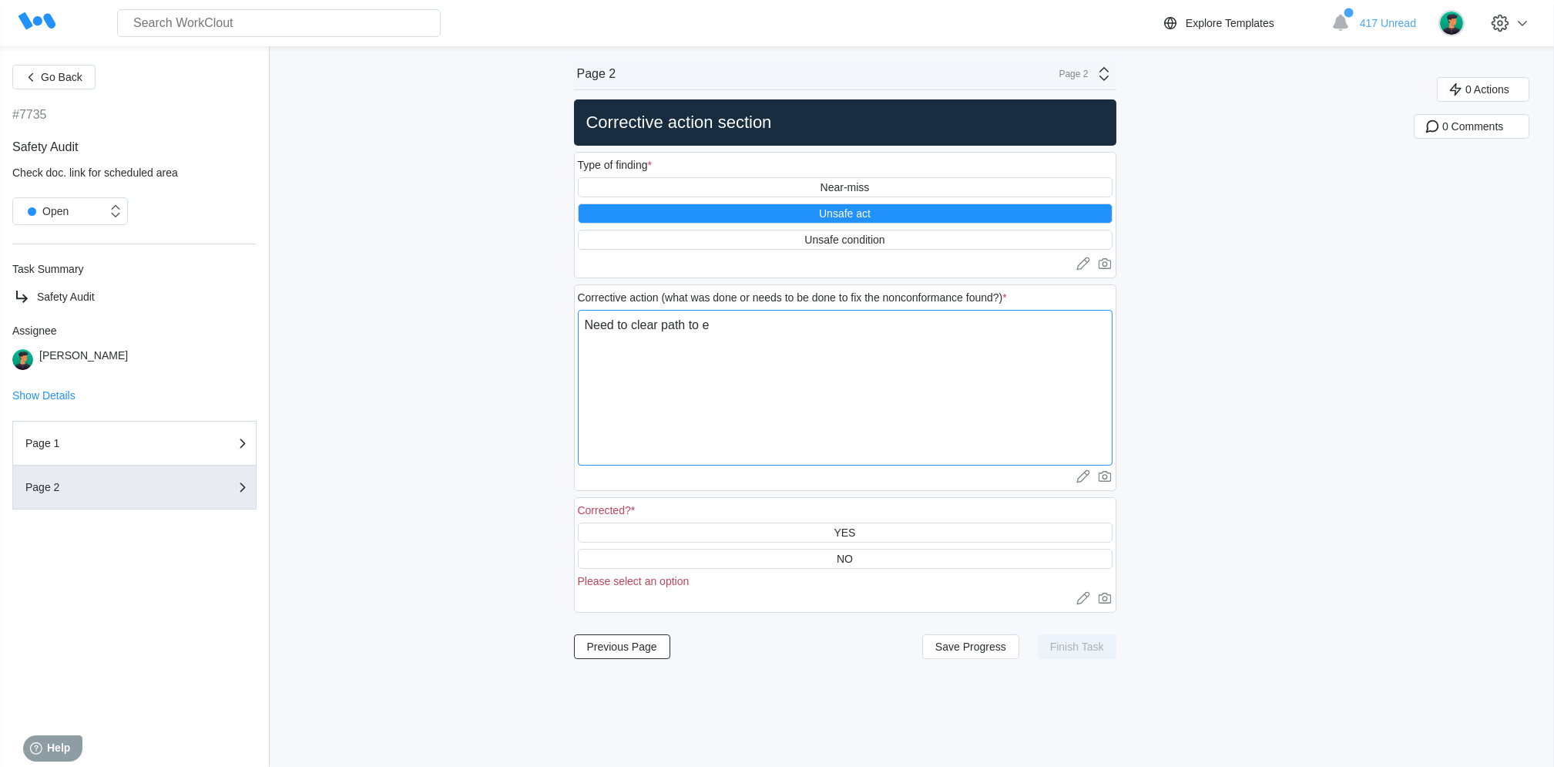
type textarea "x"
type textarea "Need to clear path to ex"
type textarea "x"
type textarea "Need to clear path to ext"
type textarea "x"
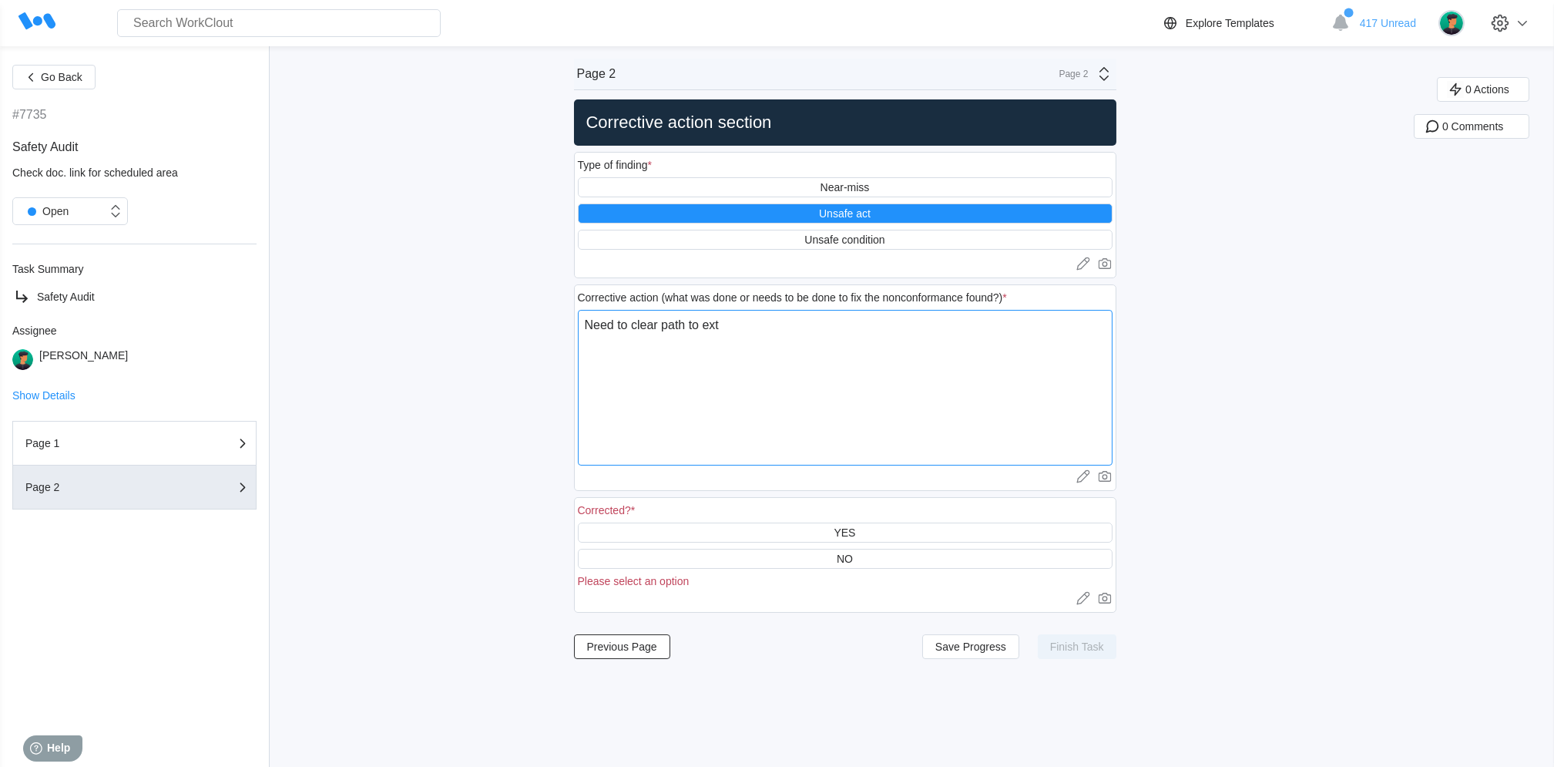
type textarea "Need to clear path to exti"
type textarea "x"
type textarea "Need to clear path to extin"
type textarea "x"
type textarea "Need to clear path to exting"
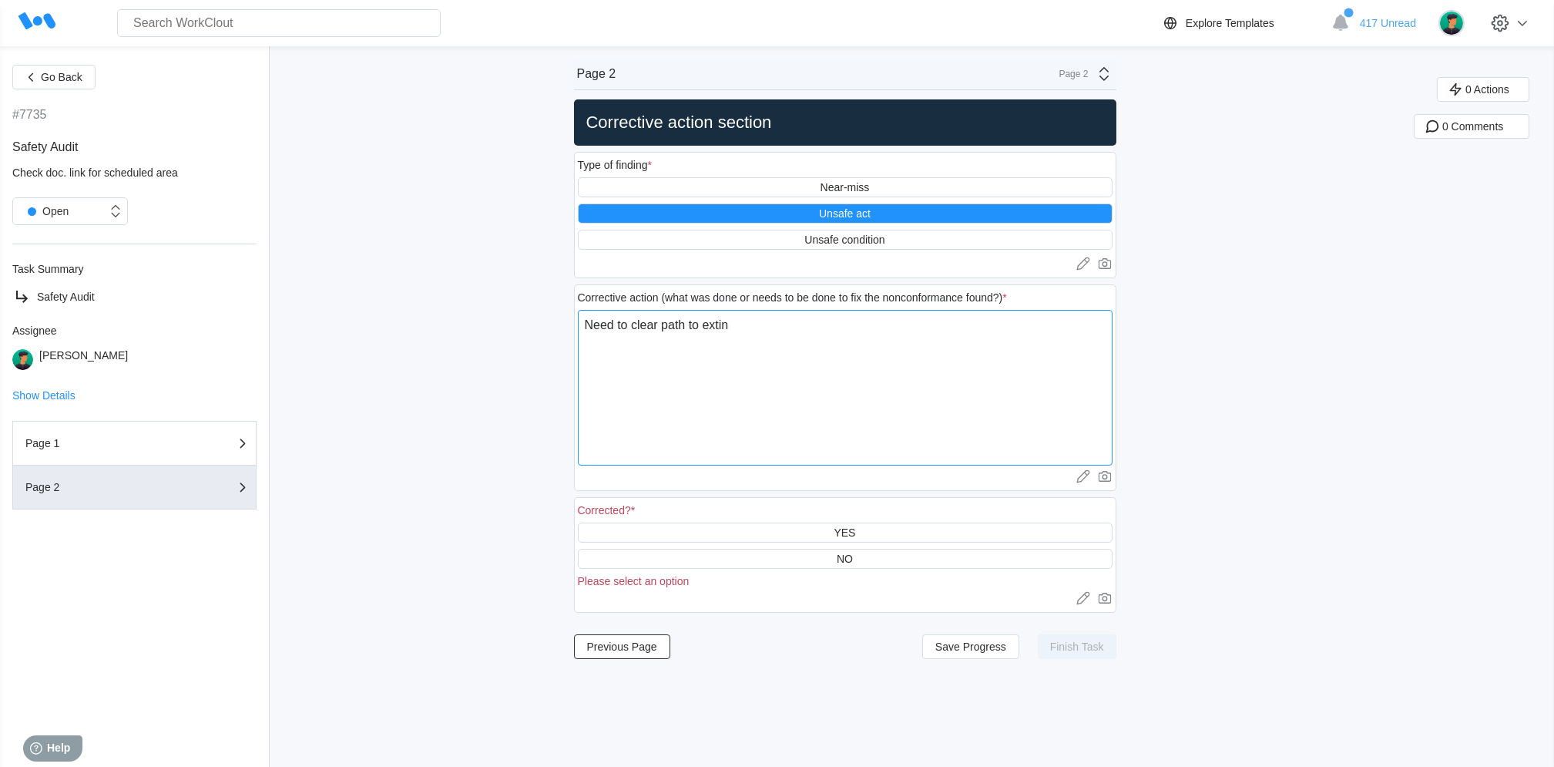
type textarea "x"
type textarea "Need to clear path to extin"
type textarea "x"
type textarea "Need to clear path to exti"
type textarea "x"
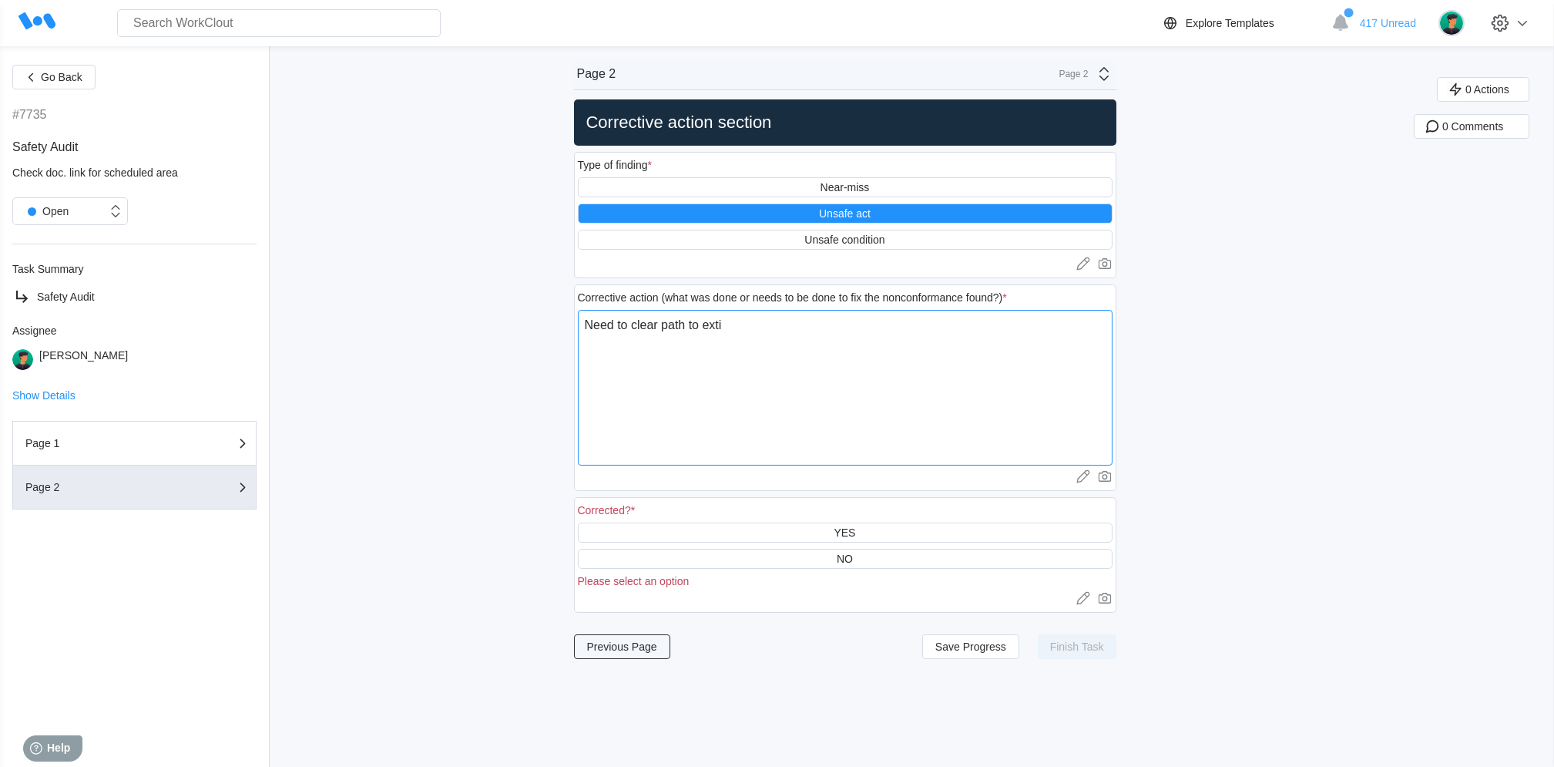
type textarea "Need to clear path to exti"
click at [635, 645] on span "Previous Page" at bounding box center [622, 646] width 70 height 11
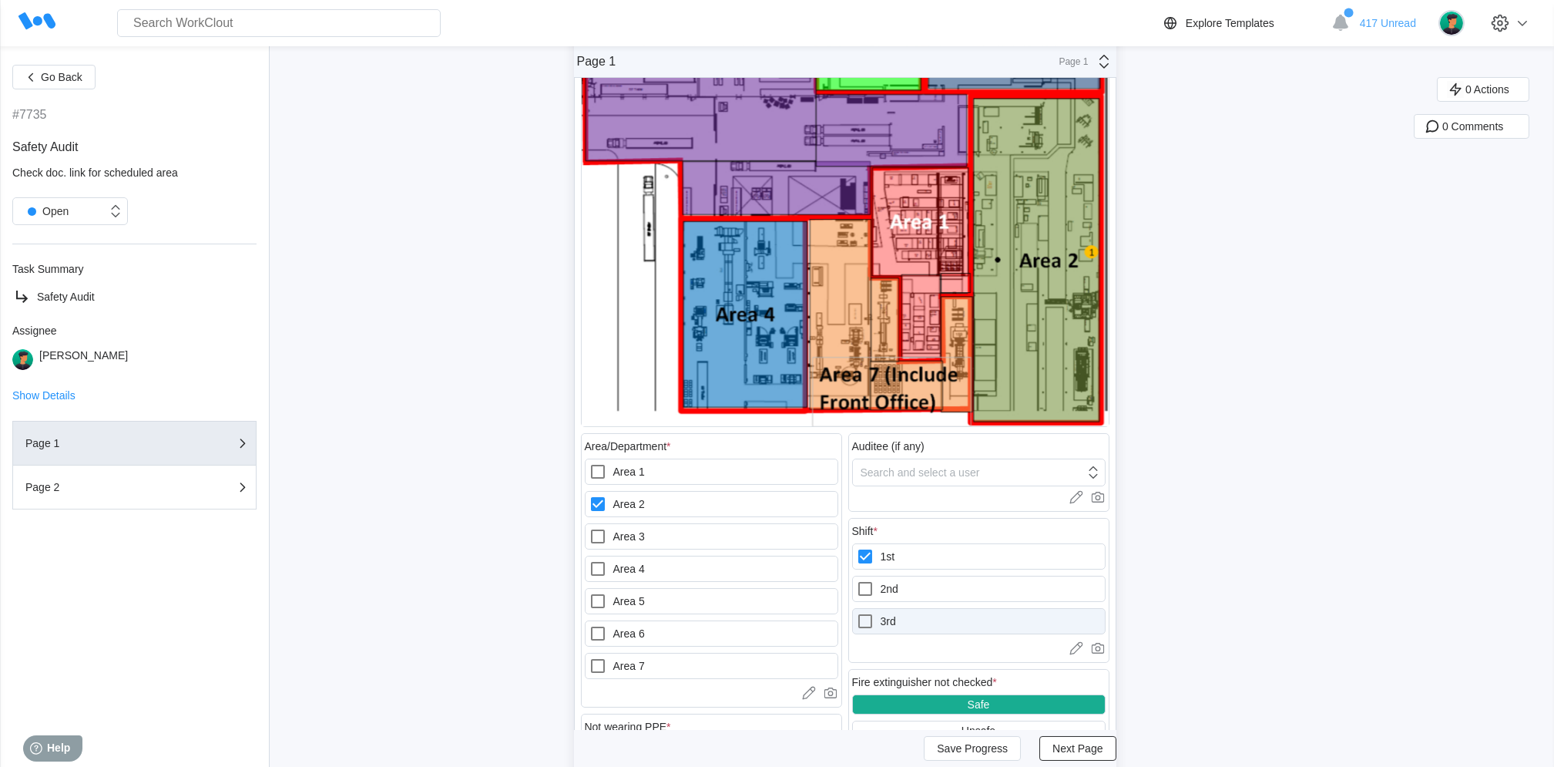
scroll to position [614, 0]
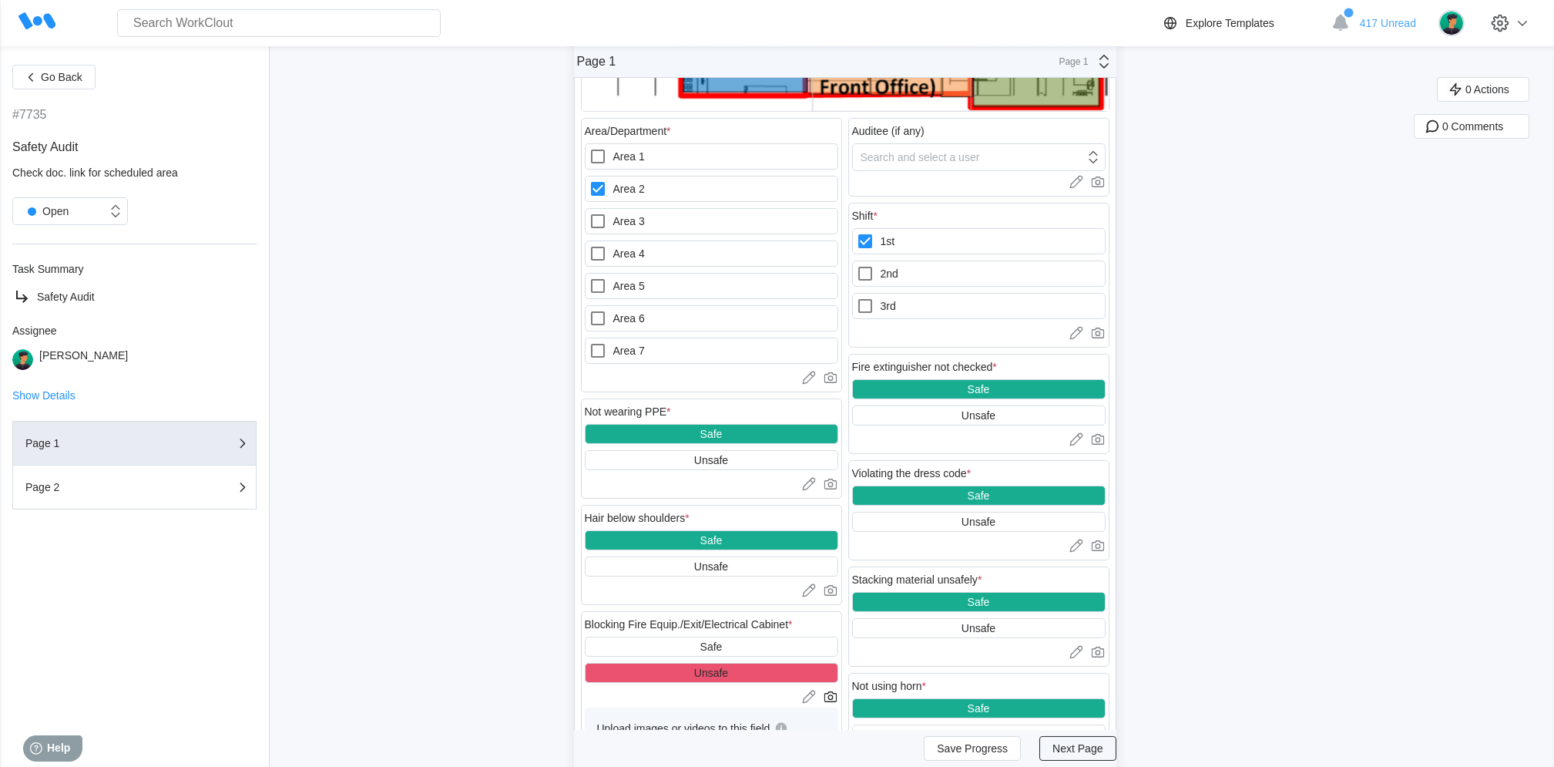
click at [1070, 737] on button "Next Page" at bounding box center [1077, 748] width 76 height 25
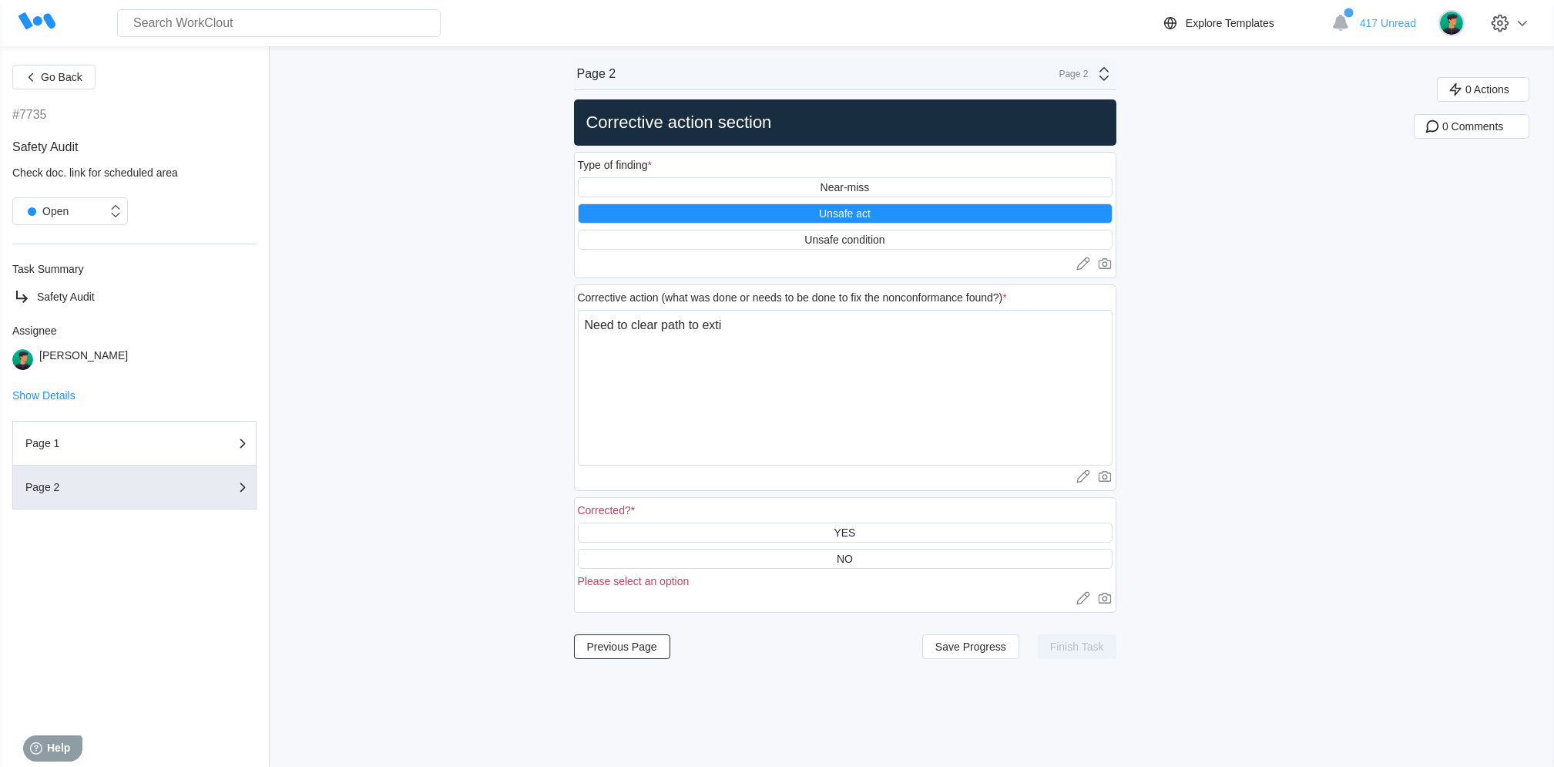
scroll to position [0, 0]
click at [757, 319] on textarea "Need to clear path to exti" at bounding box center [845, 388] width 535 height 156
type textarea "Need to clear path to ext"
type textarea "x"
type textarea "Need to clear path to ex"
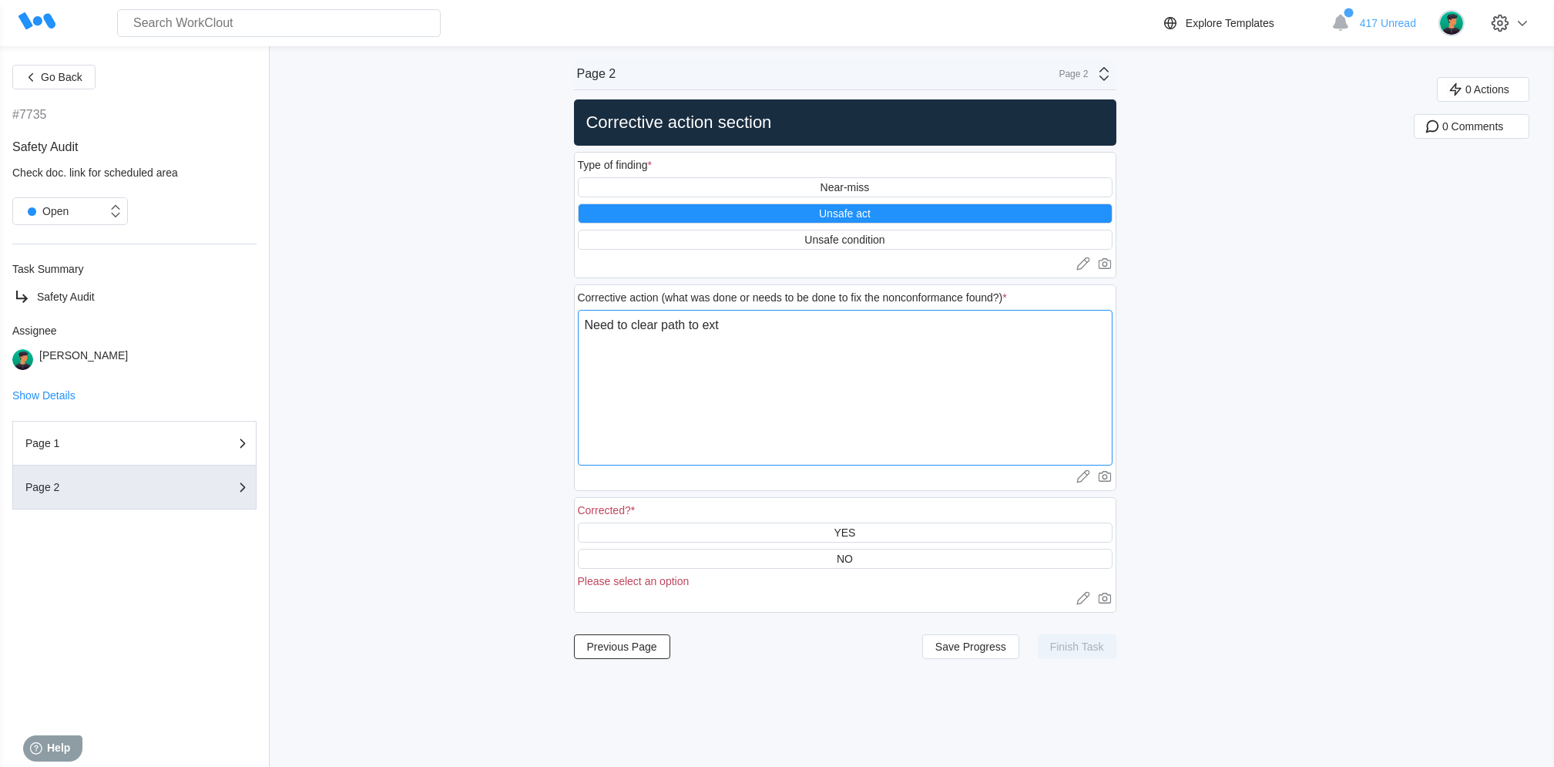
type textarea "x"
type textarea "Need to clear path to e"
type textarea "x"
type textarea "Need to clear path to"
type textarea "x"
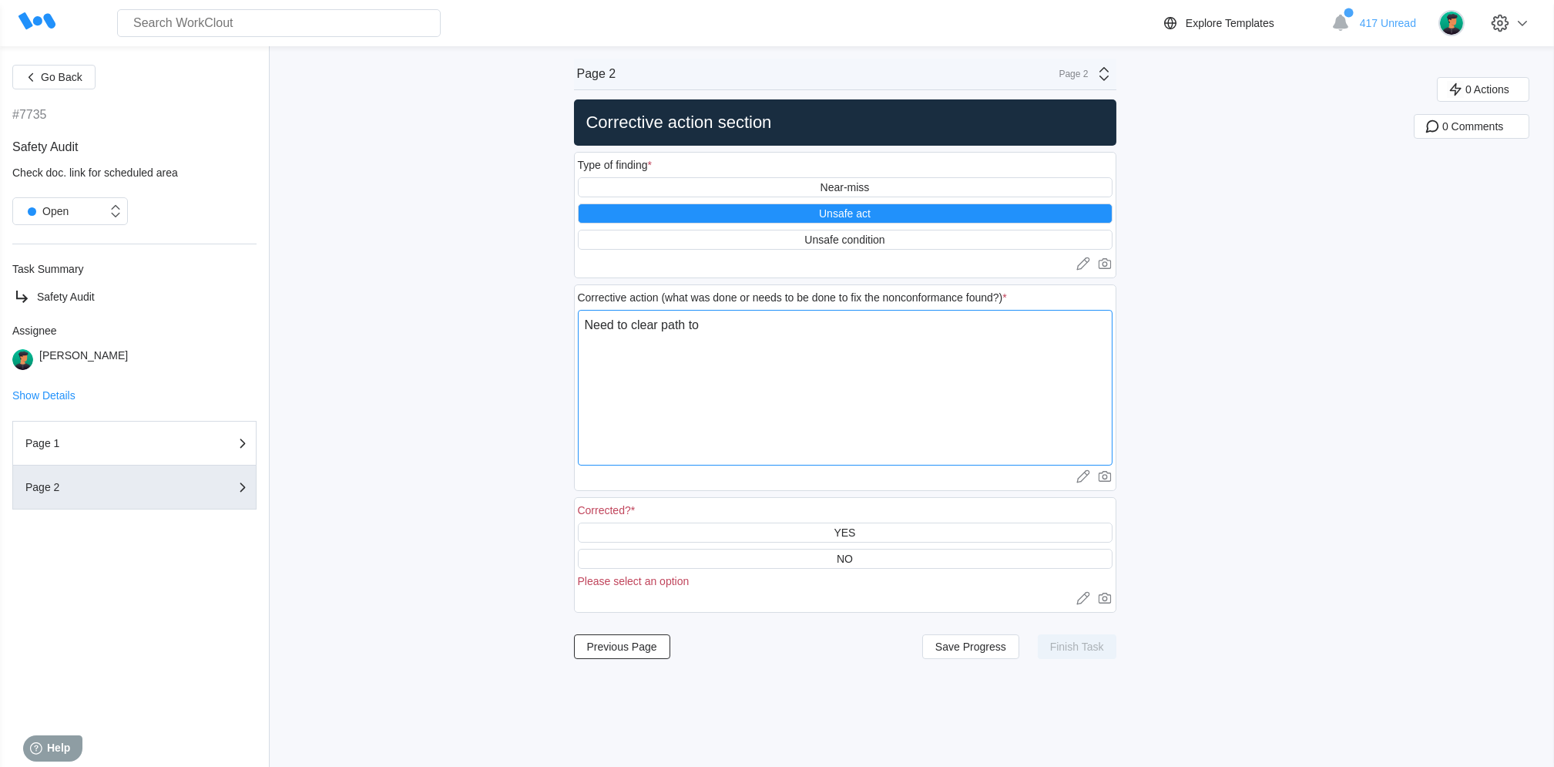
type textarea "Need to clear path to"
type textarea "x"
type textarea "Need to clear path t"
type textarea "x"
type textarea "Need to clear path"
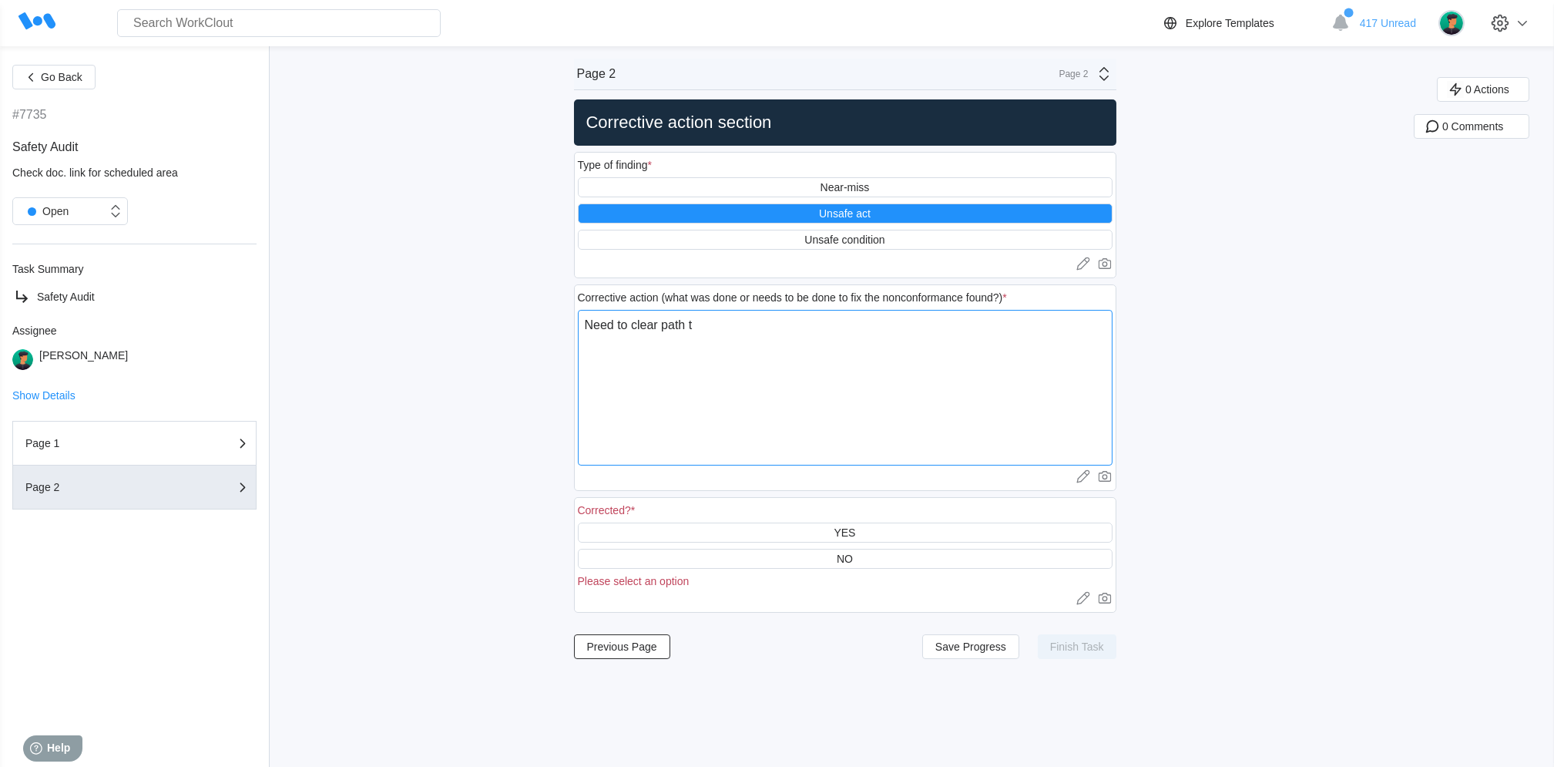
type textarea "x"
type textarea "Need to clear path"
type textarea "x"
type textarea "Need to clear path."
type textarea "x"
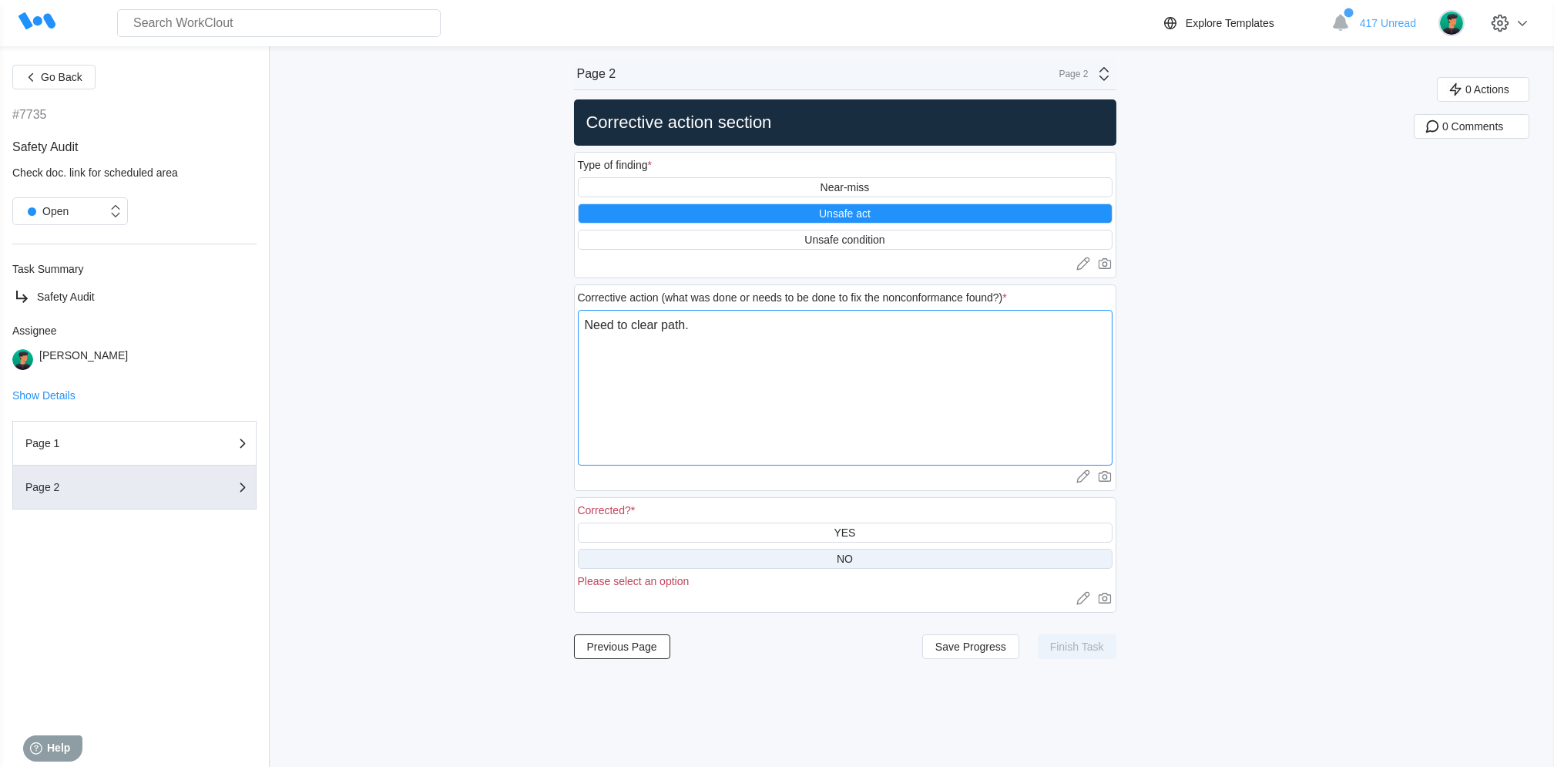
type textarea "Need to clear path."
click at [853, 555] on div "NO" at bounding box center [845, 558] width 16 height 12
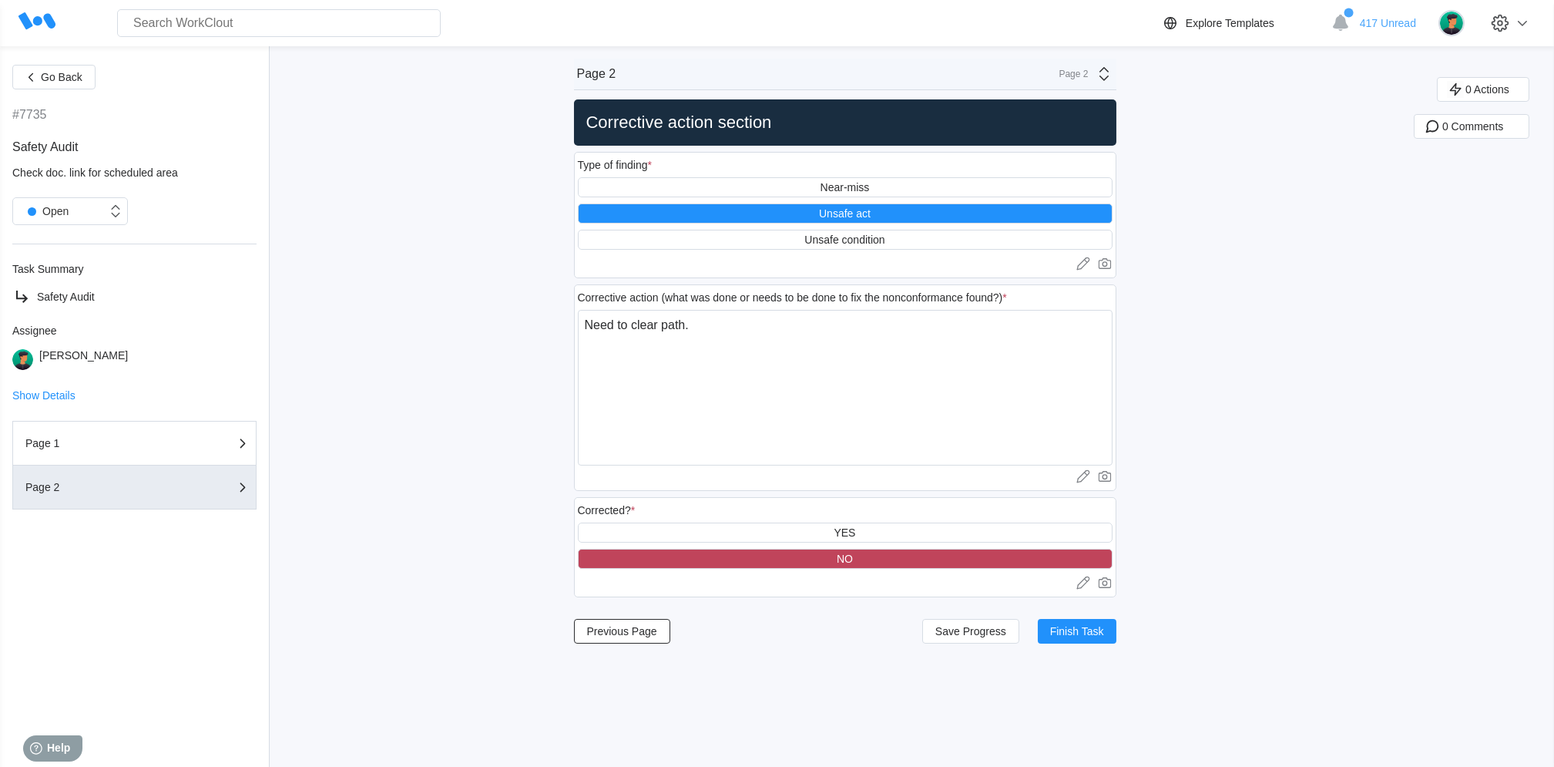
click at [1073, 617] on div "Previous Page Save Progress Finish Task" at bounding box center [845, 631] width 542 height 37
click at [1072, 632] on span "Finish Task" at bounding box center [1077, 631] width 54 height 11
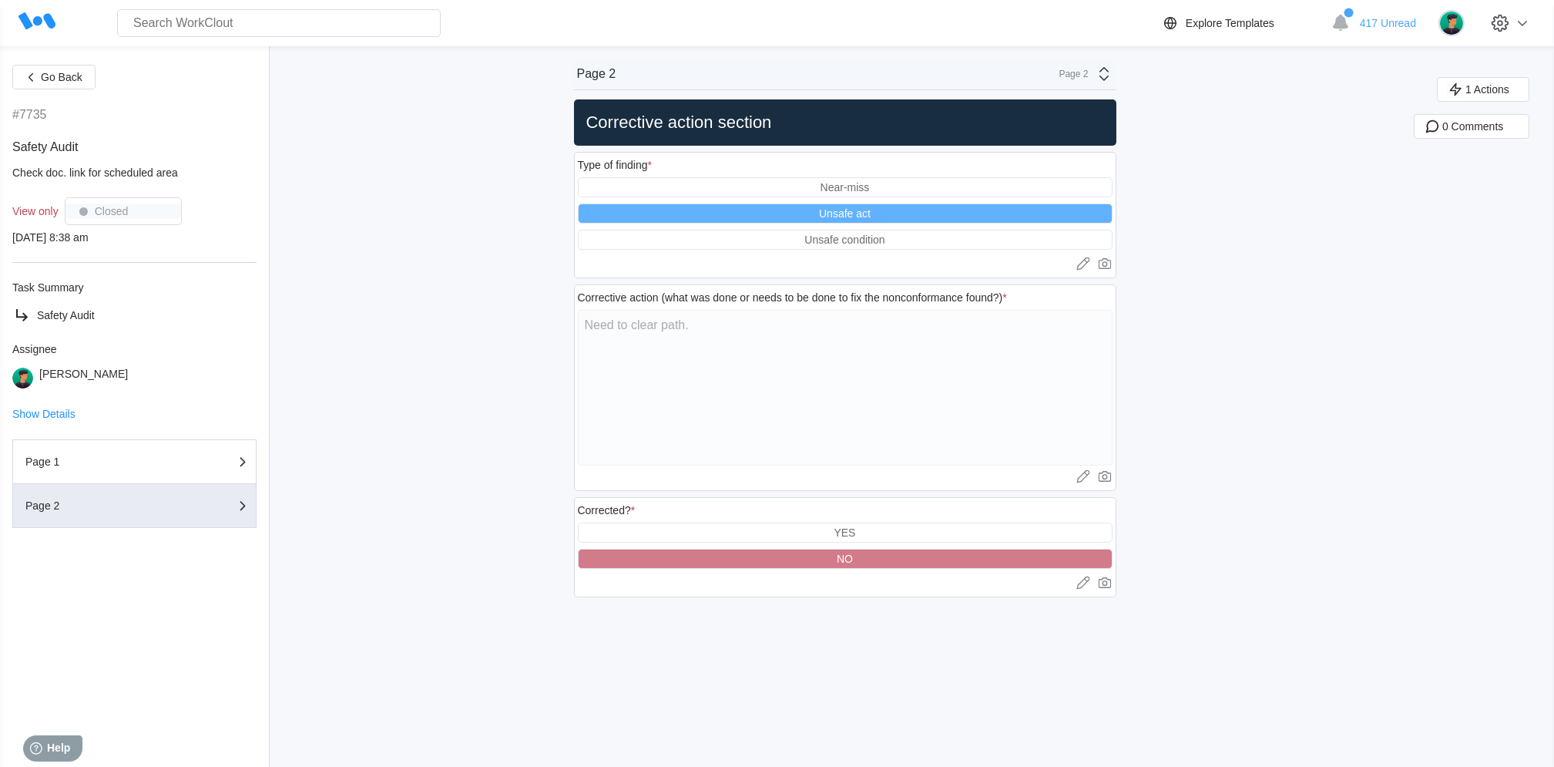
click at [53, 32] on icon at bounding box center [36, 21] width 37 height 37
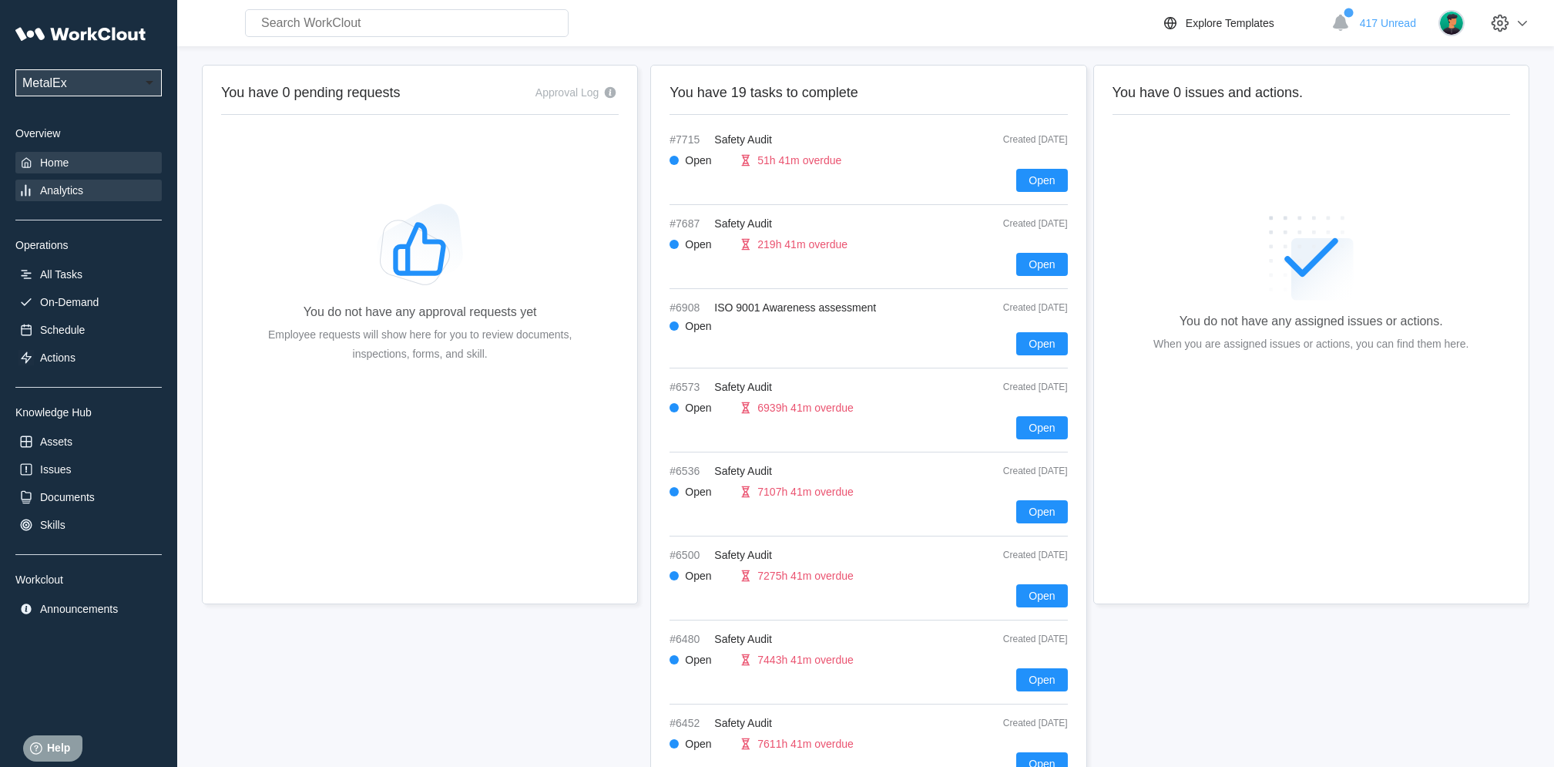
click at [94, 182] on div "Analytics" at bounding box center [88, 191] width 146 height 22
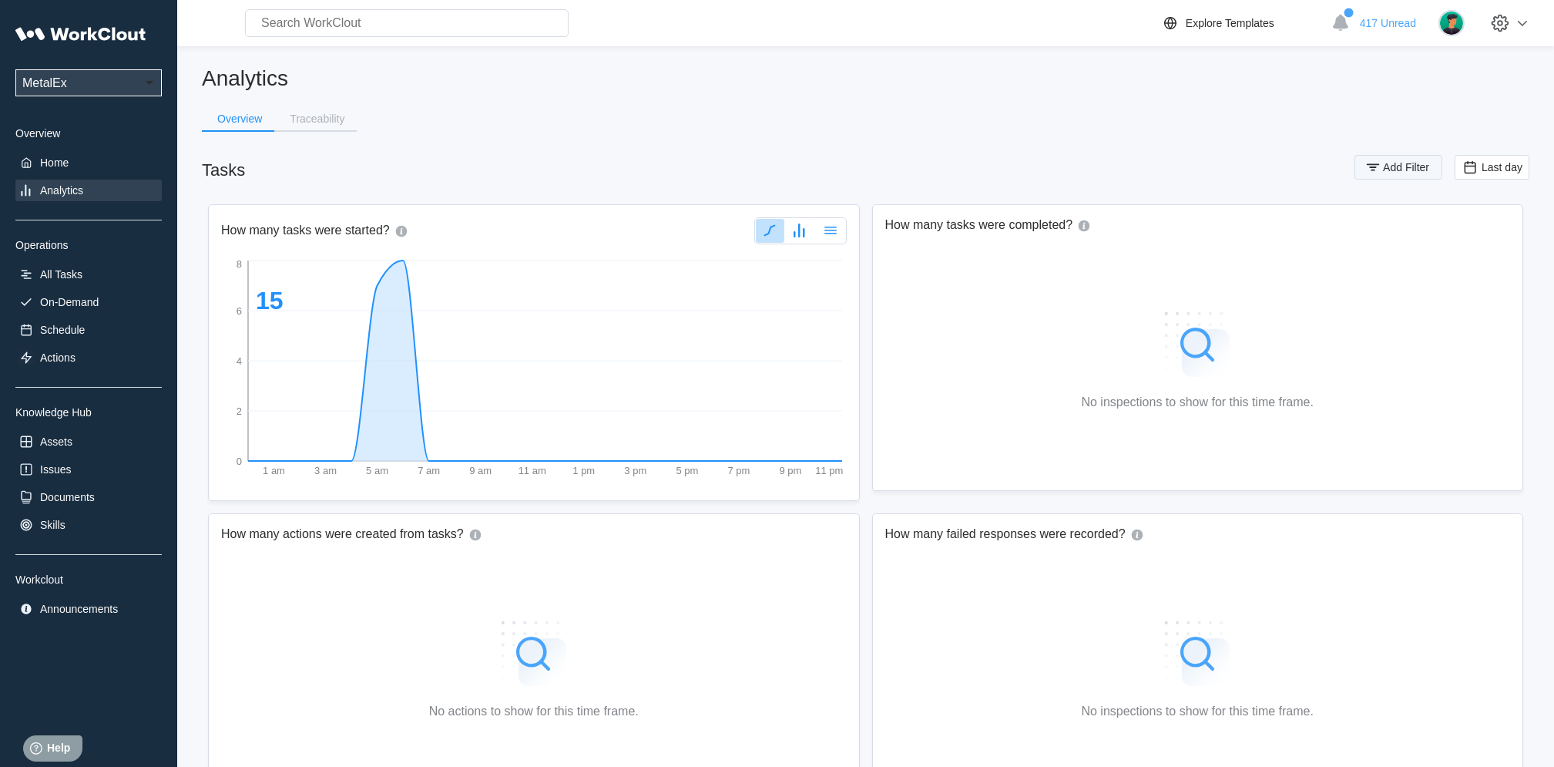
click at [1388, 174] on button "Add Filter" at bounding box center [1398, 167] width 88 height 25
click at [1009, 224] on div "Assignee" at bounding box center [986, 227] width 144 height 22
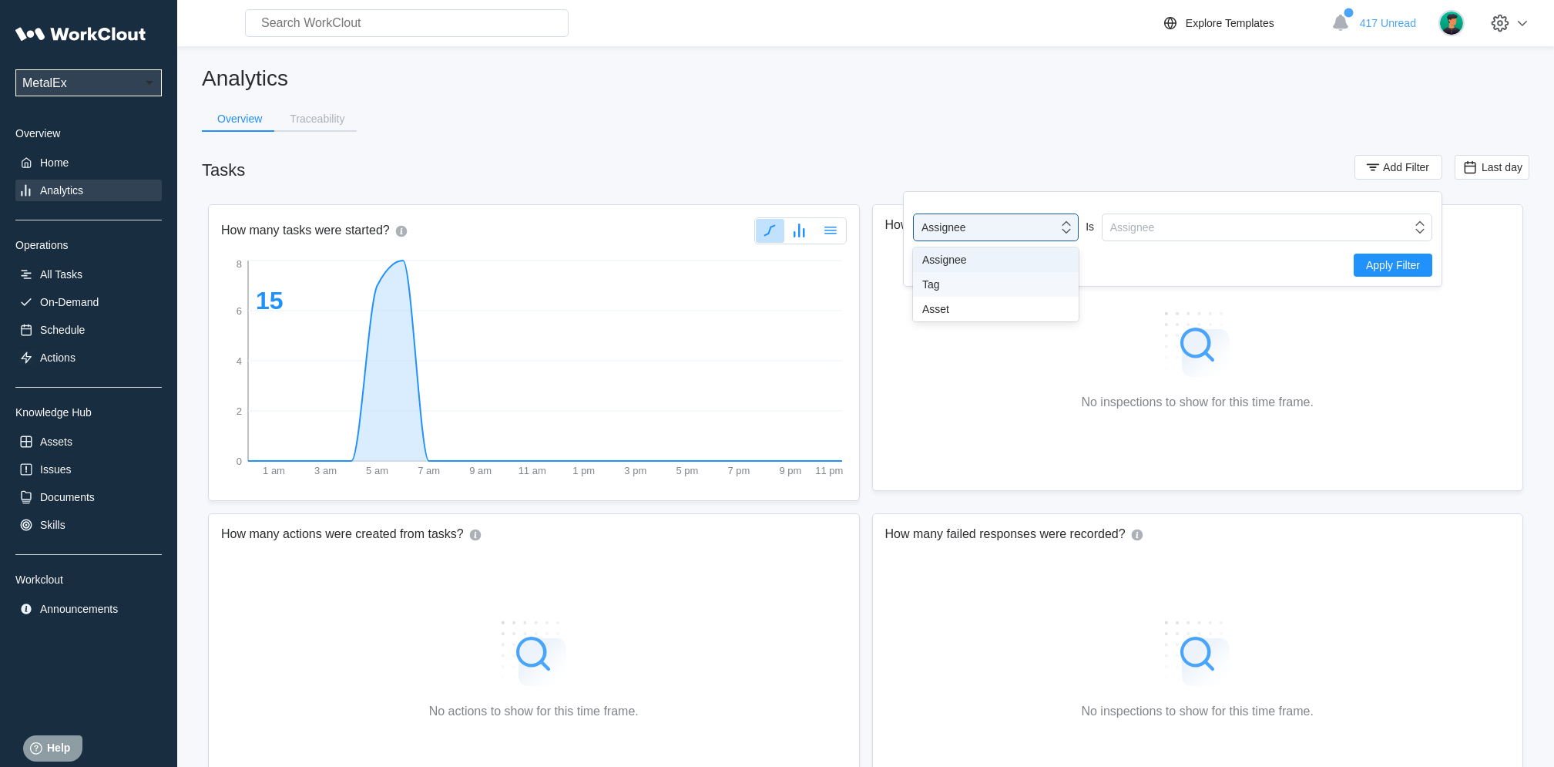
click at [992, 291] on div "Tag" at bounding box center [996, 284] width 166 height 25
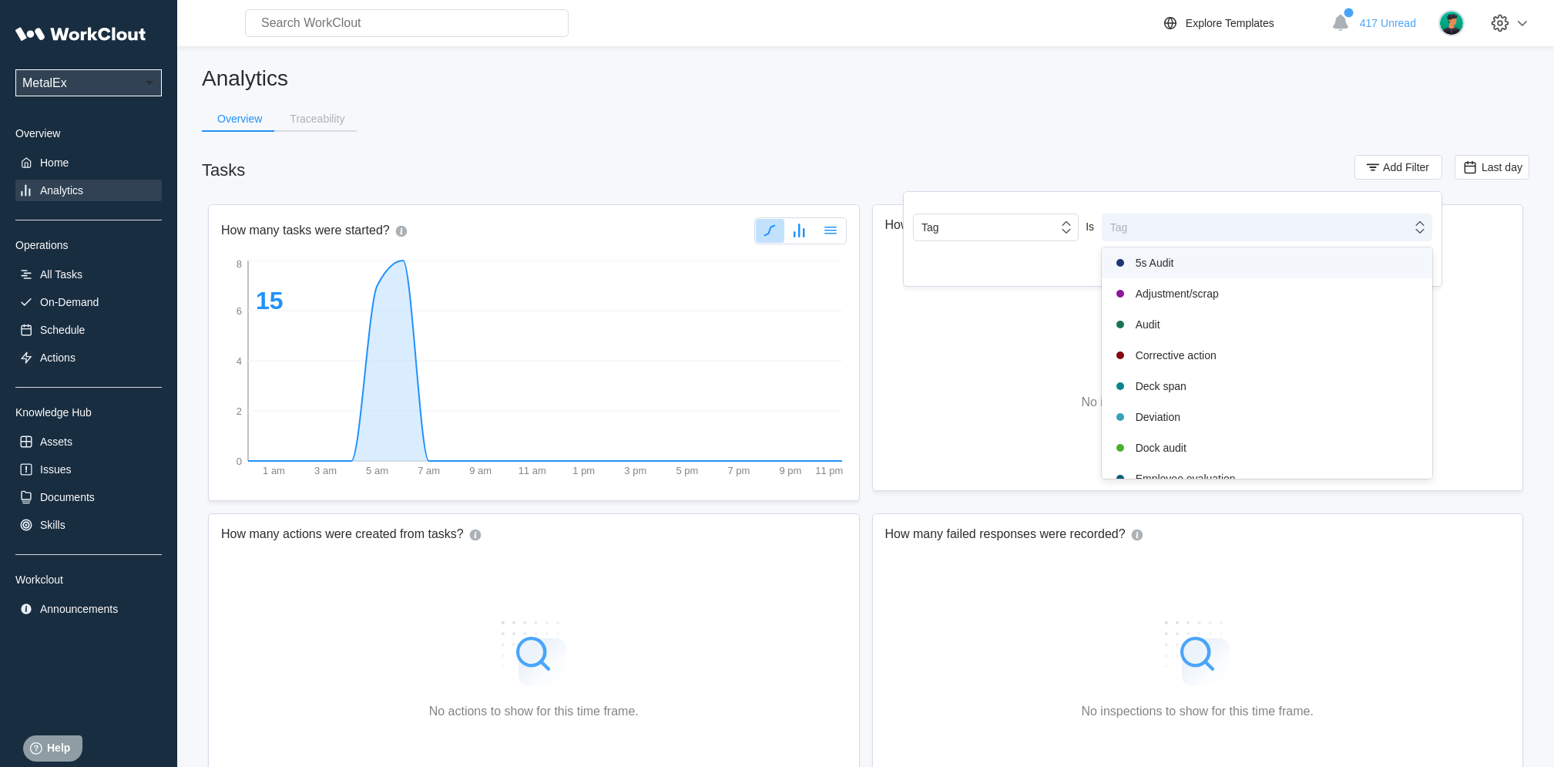
click at [1165, 228] on div "Tag" at bounding box center [1257, 227] width 309 height 22
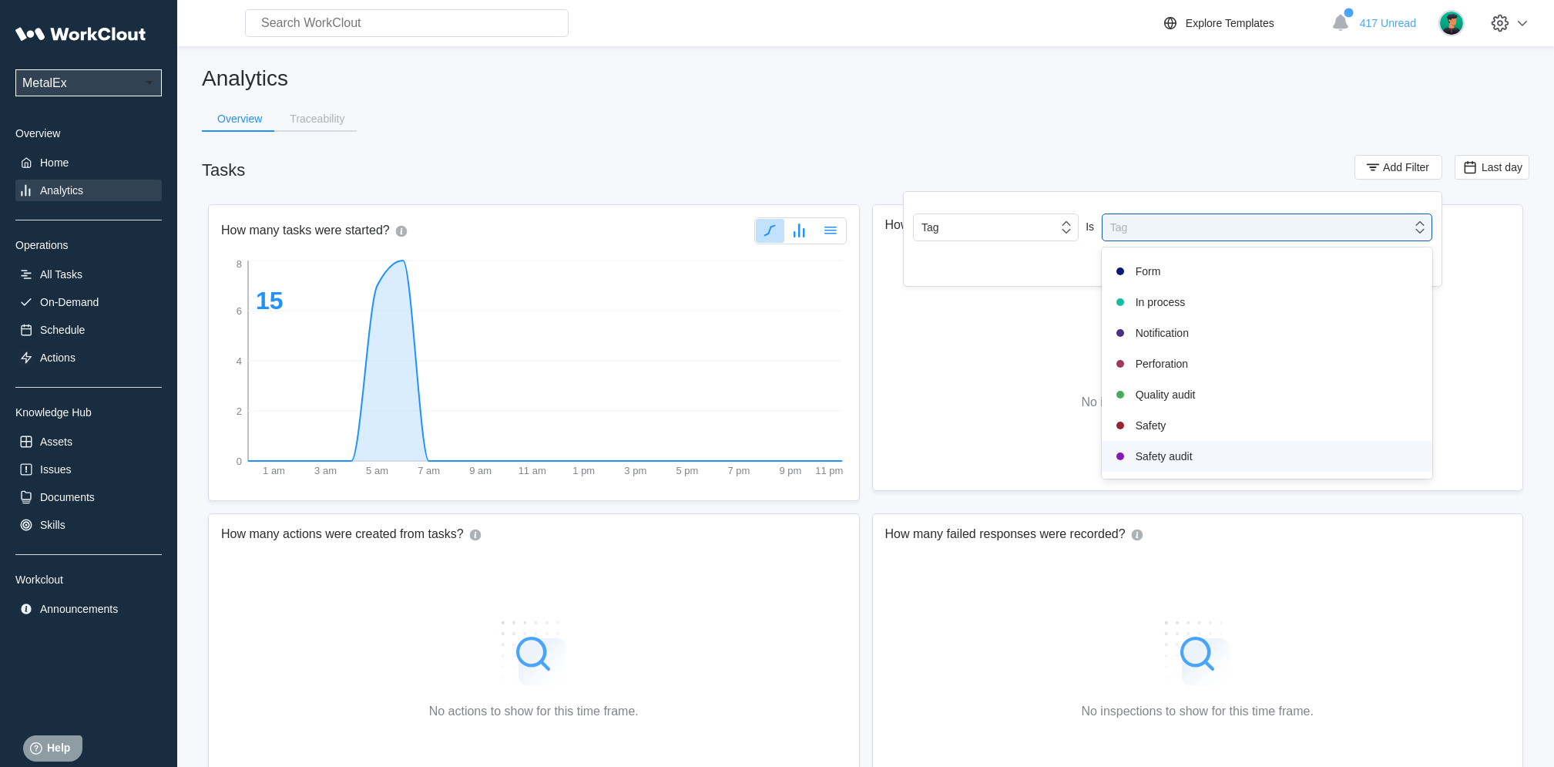
click at [1148, 448] on div "Safety audit" at bounding box center [1267, 456] width 312 height 18
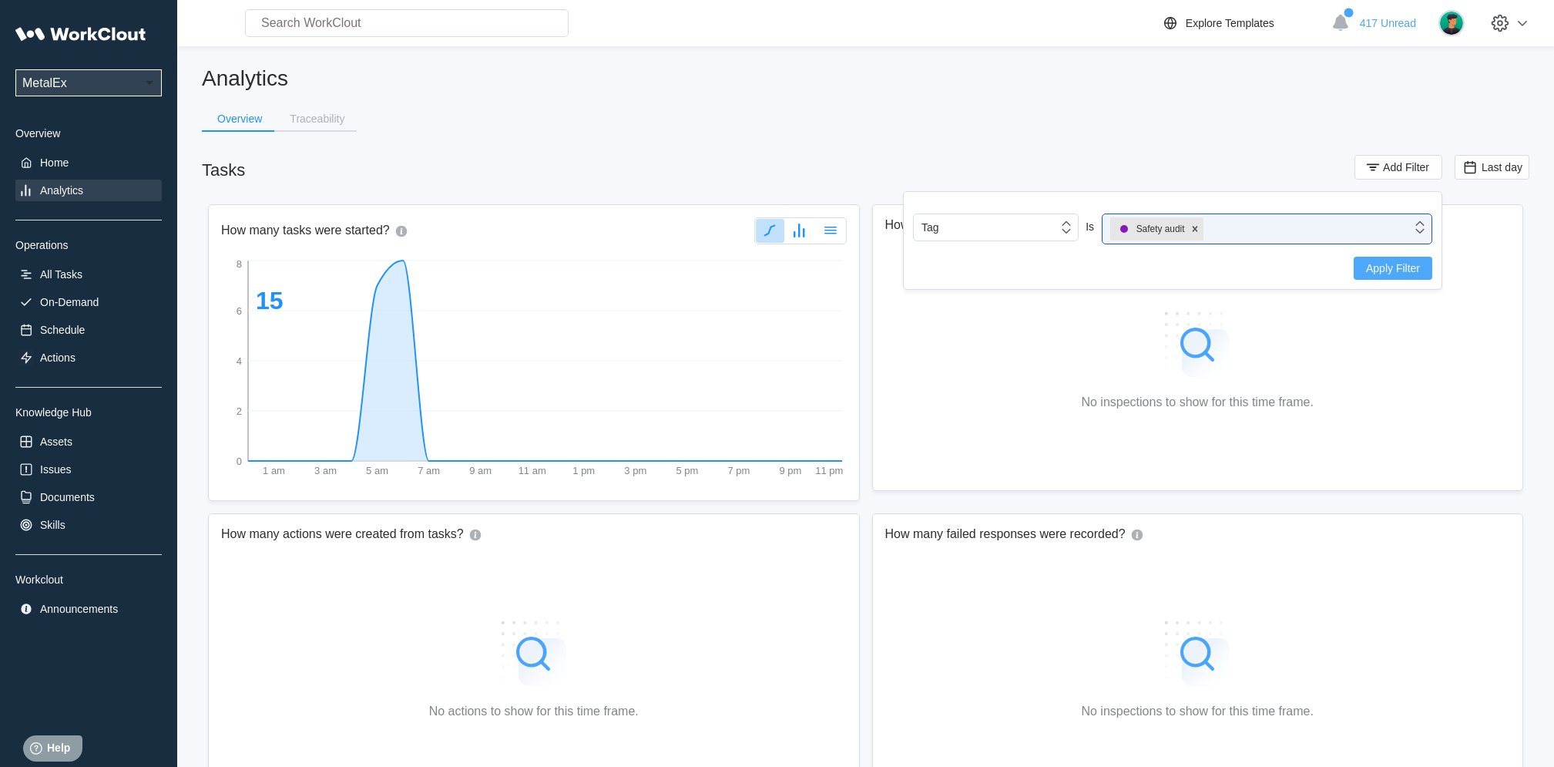
click at [1389, 265] on span "Apply Filter" at bounding box center [1393, 268] width 54 height 11
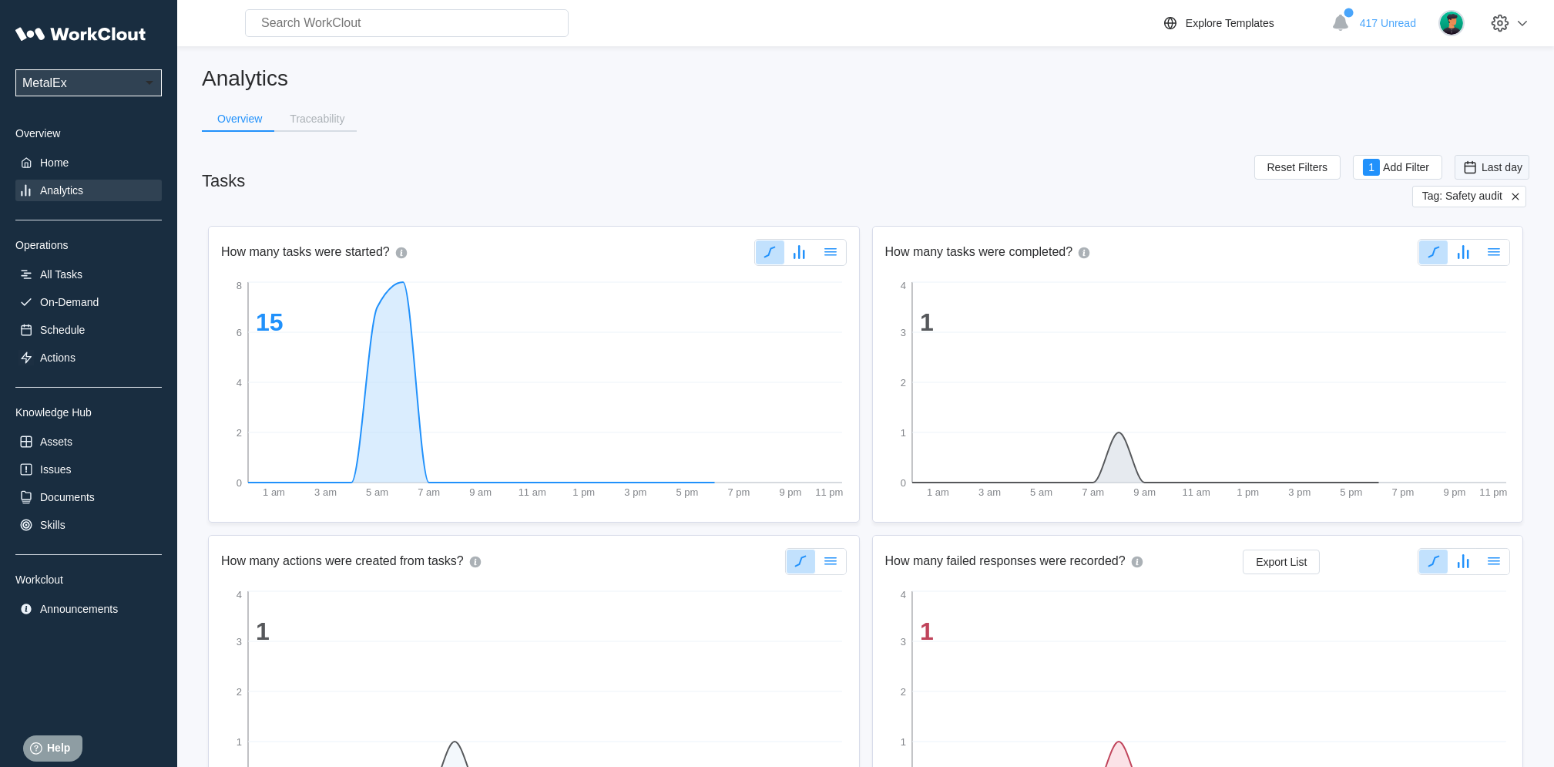
click at [1516, 173] on div "Last day" at bounding box center [1492, 167] width 61 height 17
click at [1499, 323] on div "Custom" at bounding box center [1491, 322] width 82 height 12
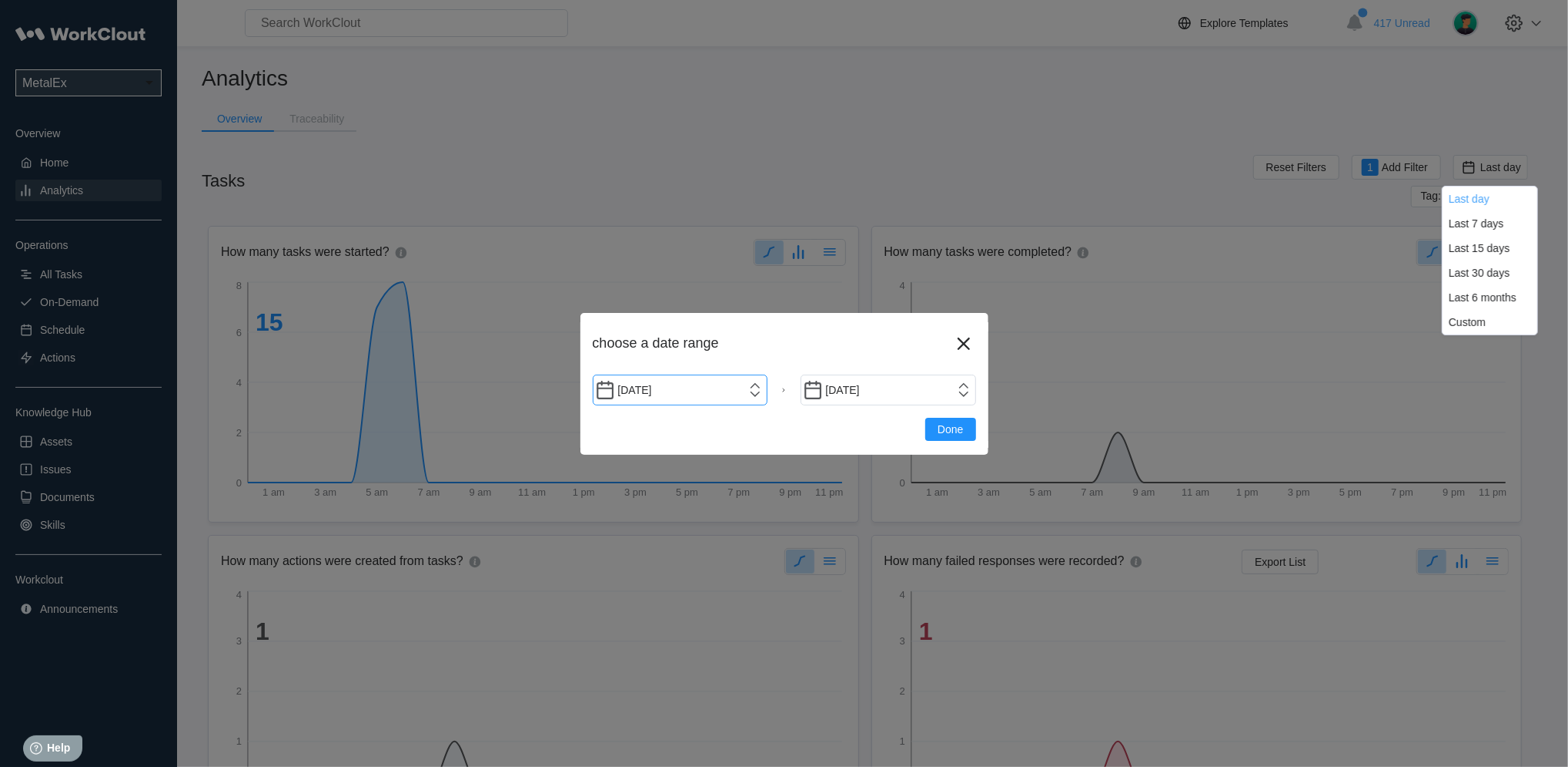
click at [758, 384] on input "[DATE]" at bounding box center [681, 389] width 176 height 31
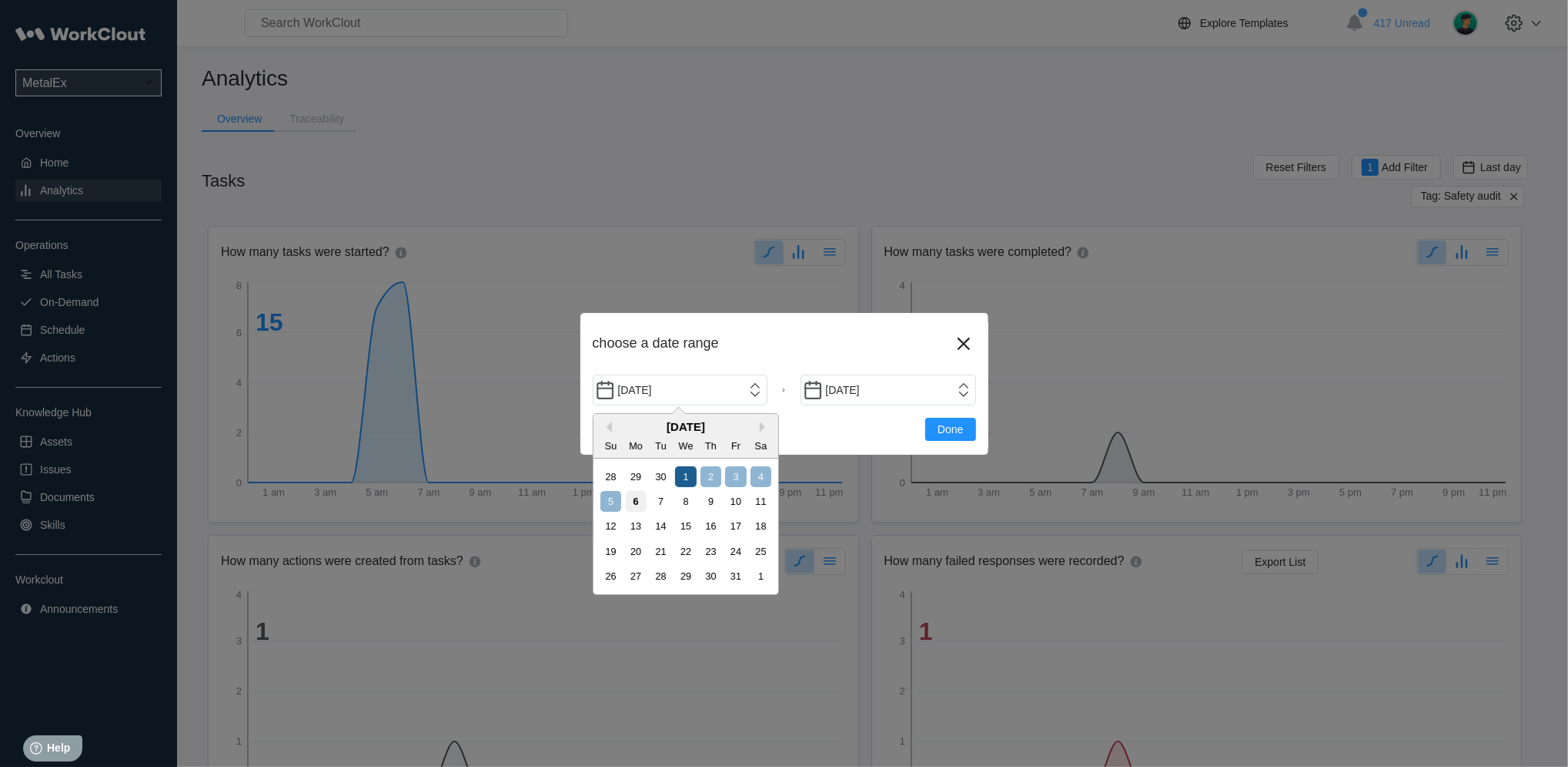
click at [686, 470] on div "1" at bounding box center [686, 476] width 21 height 21
type input "[DATE]"
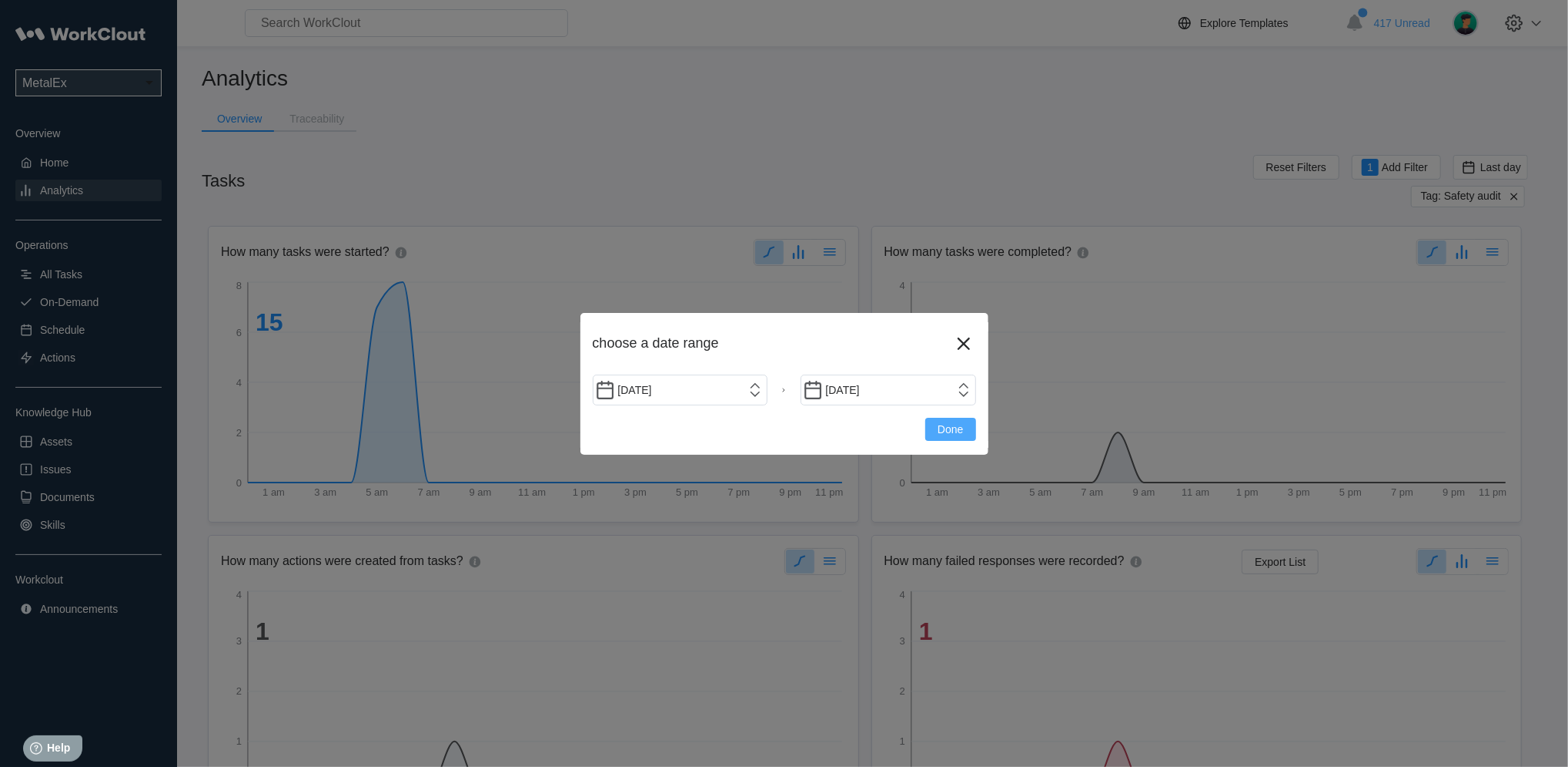
click at [944, 429] on span "Done" at bounding box center [949, 429] width 25 height 11
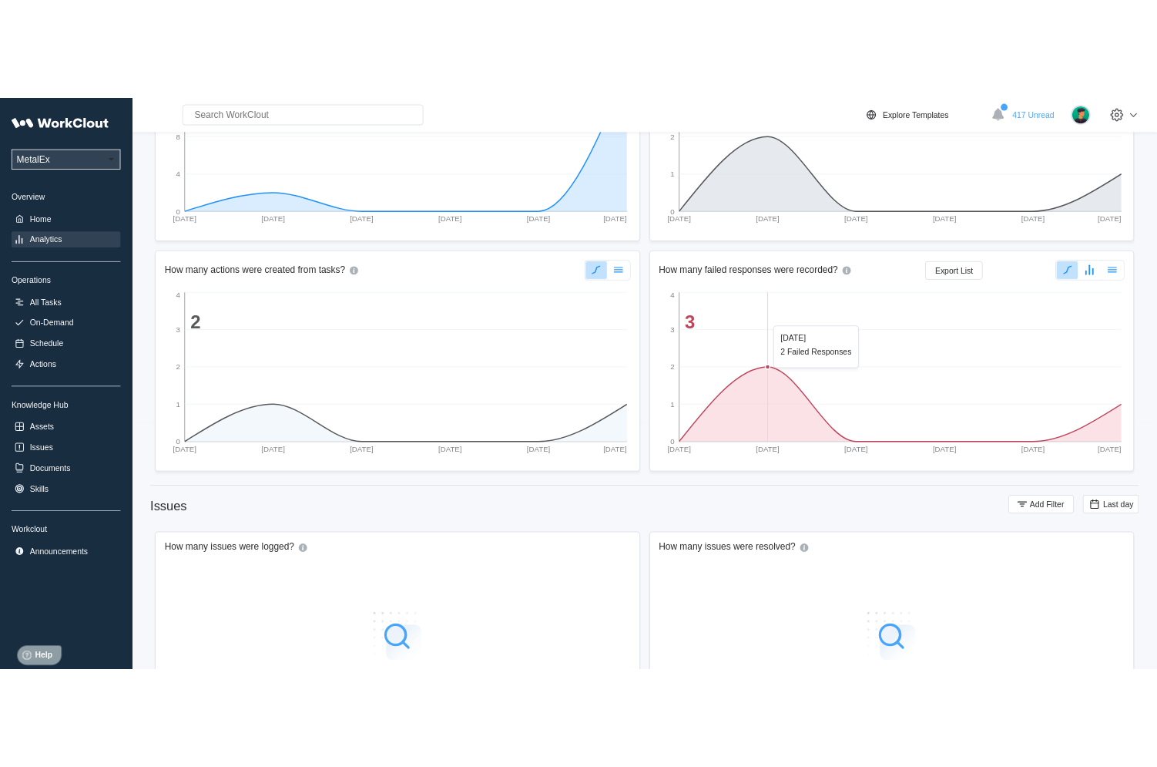
scroll to position [0, 0]
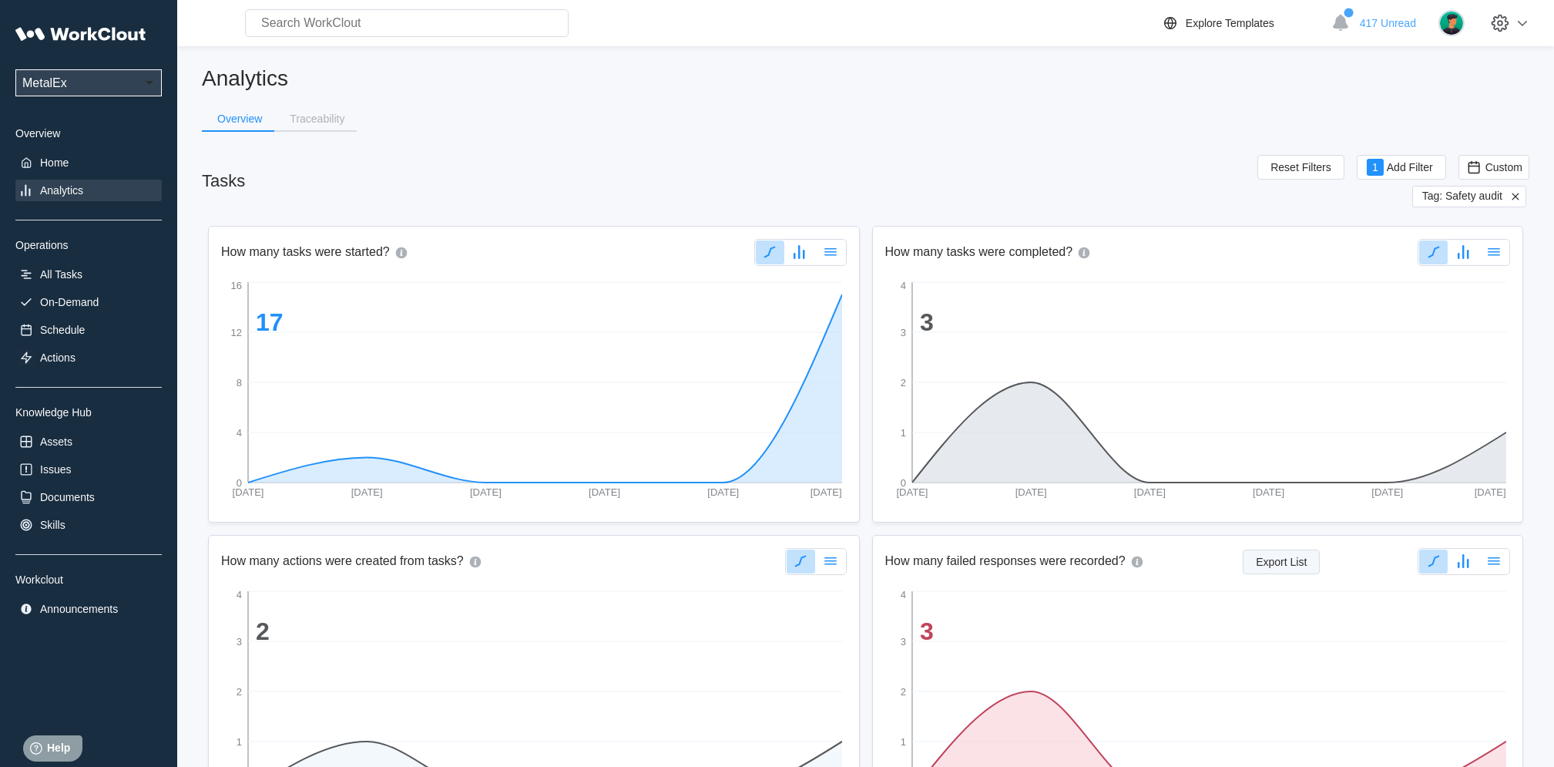
click at [1291, 562] on span "Export List" at bounding box center [1281, 561] width 51 height 11
